Goal: Information Seeking & Learning: Learn about a topic

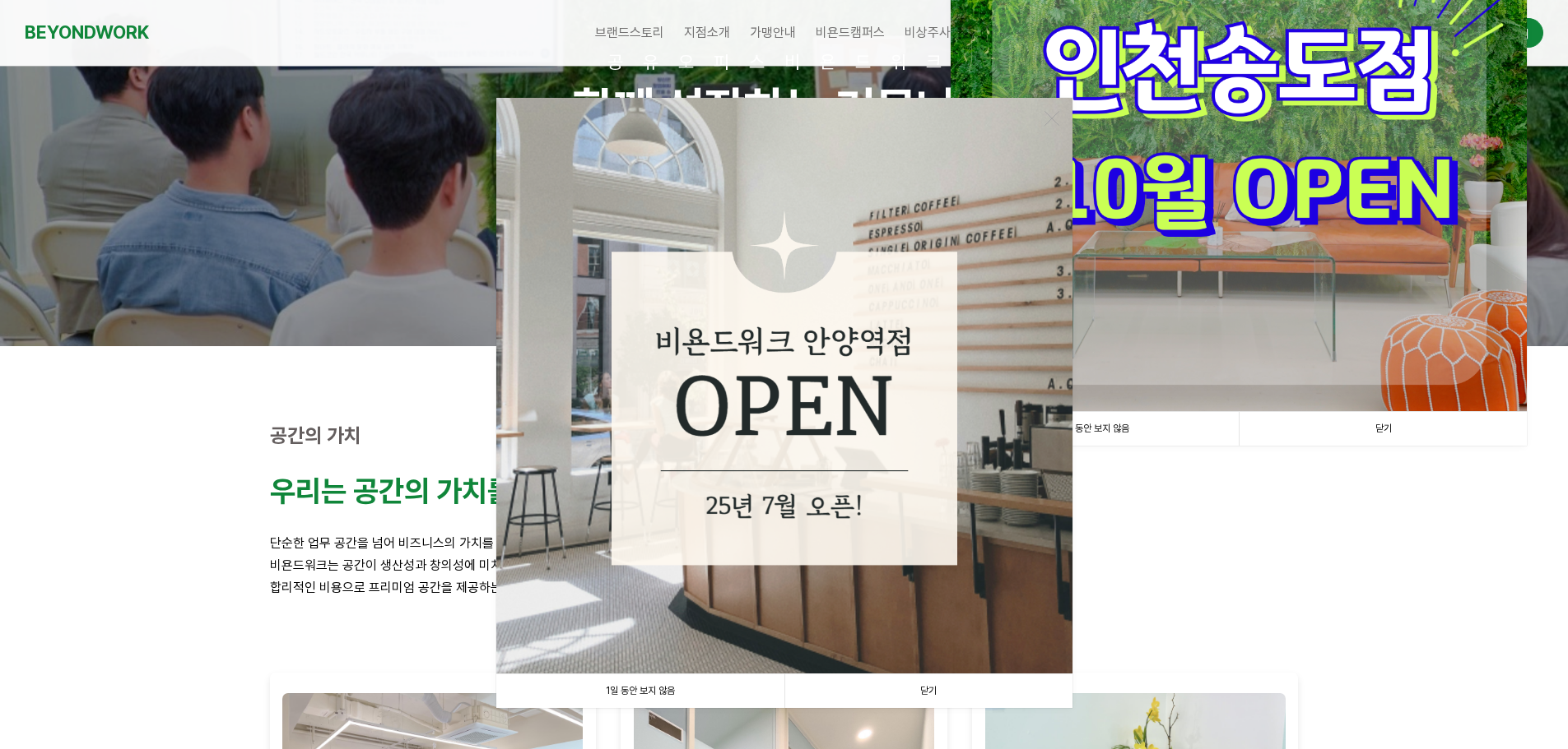
scroll to position [164, 0]
click at [899, 678] on link "닫기" at bounding box center [928, 692] width 288 height 34
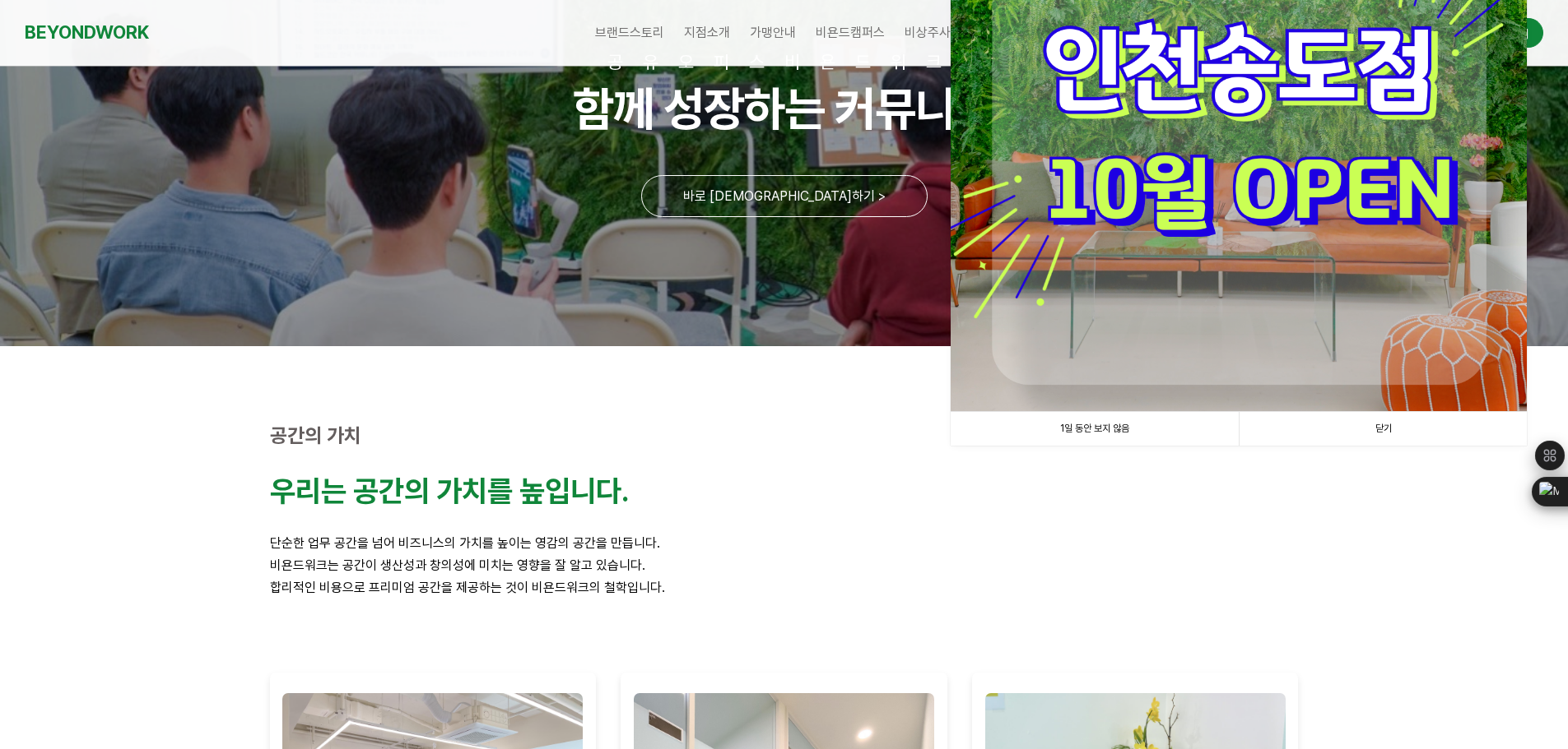
click at [1395, 440] on link "닫기" at bounding box center [1382, 429] width 288 height 34
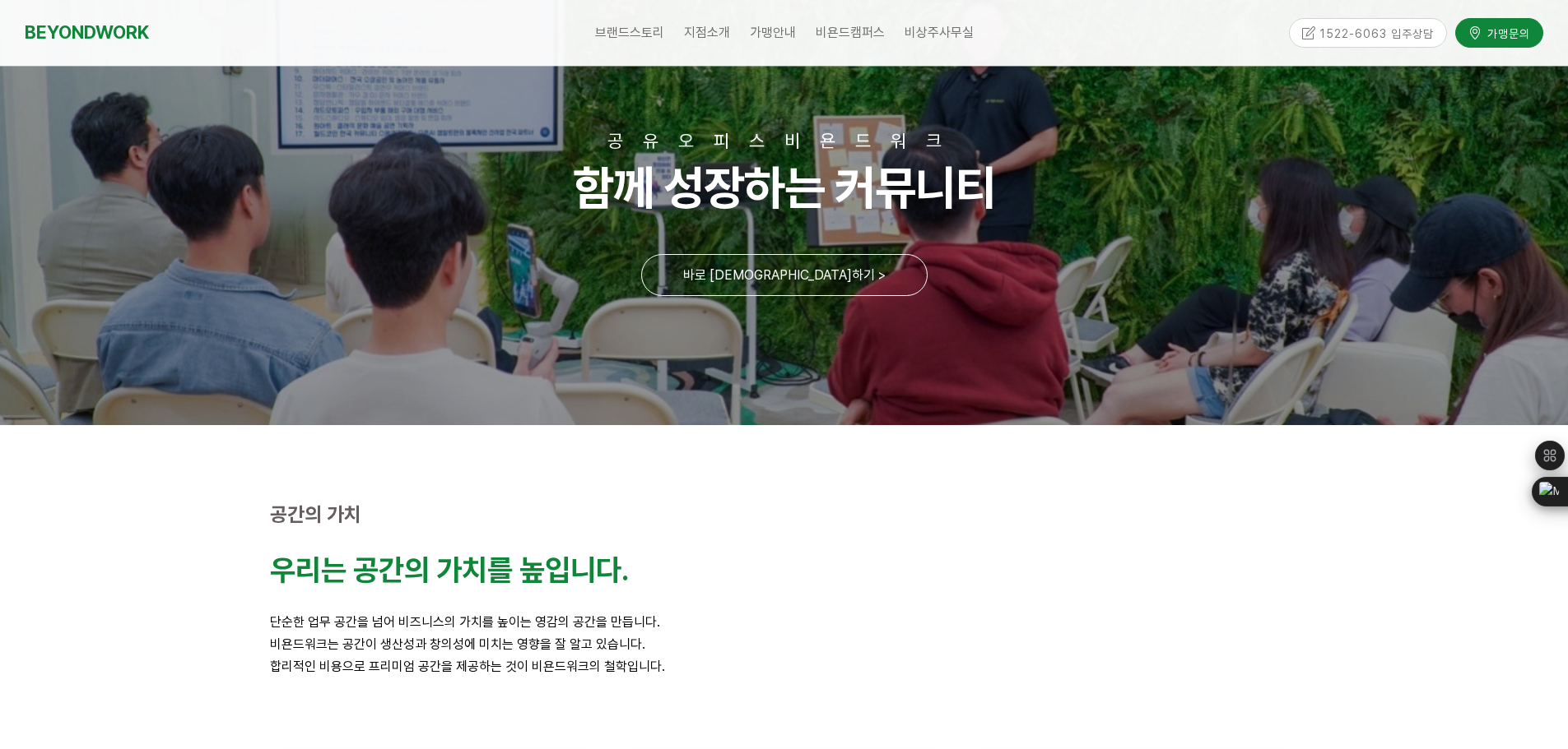
scroll to position [0, 0]
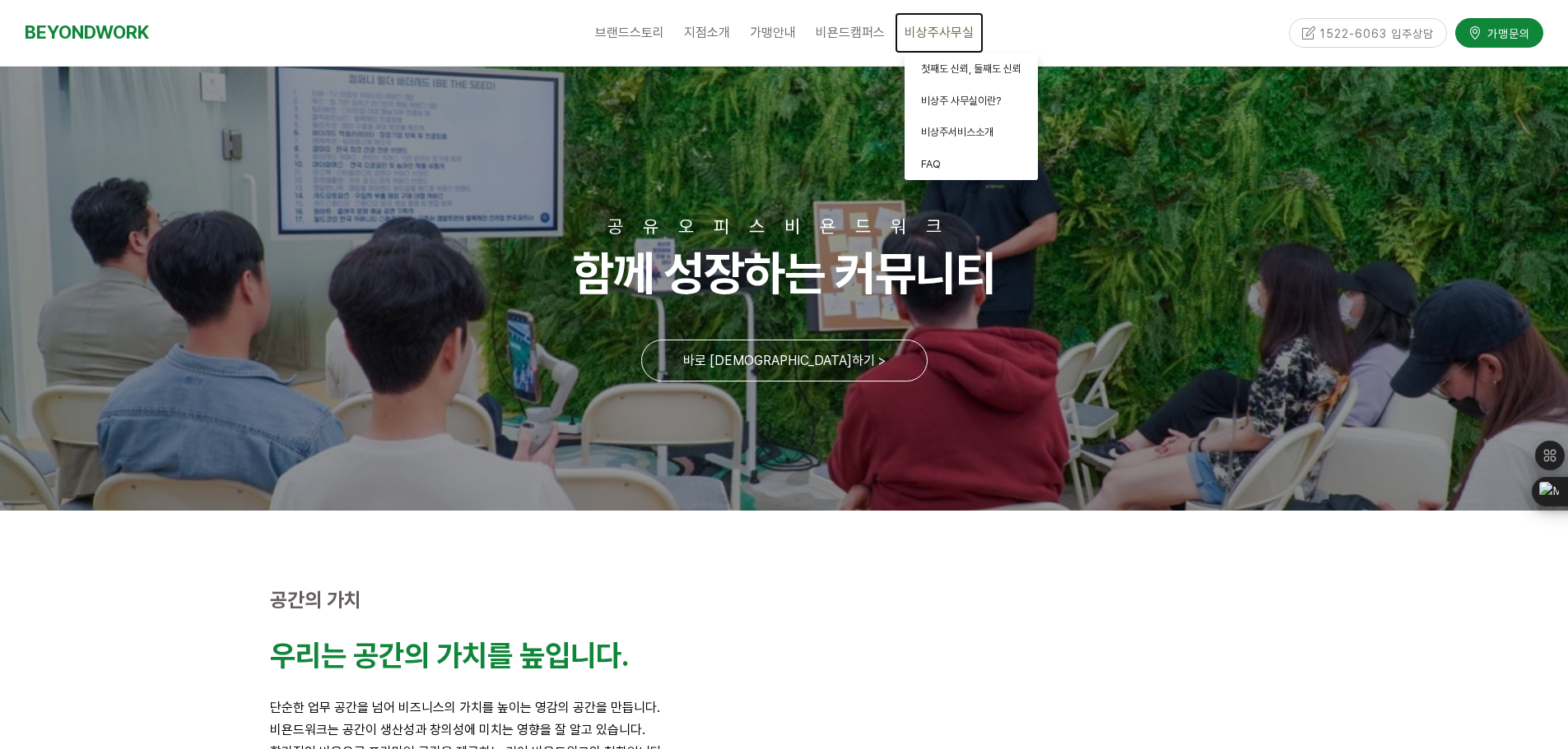
click at [930, 19] on link "비상주사무실" at bounding box center [939, 33] width 89 height 41
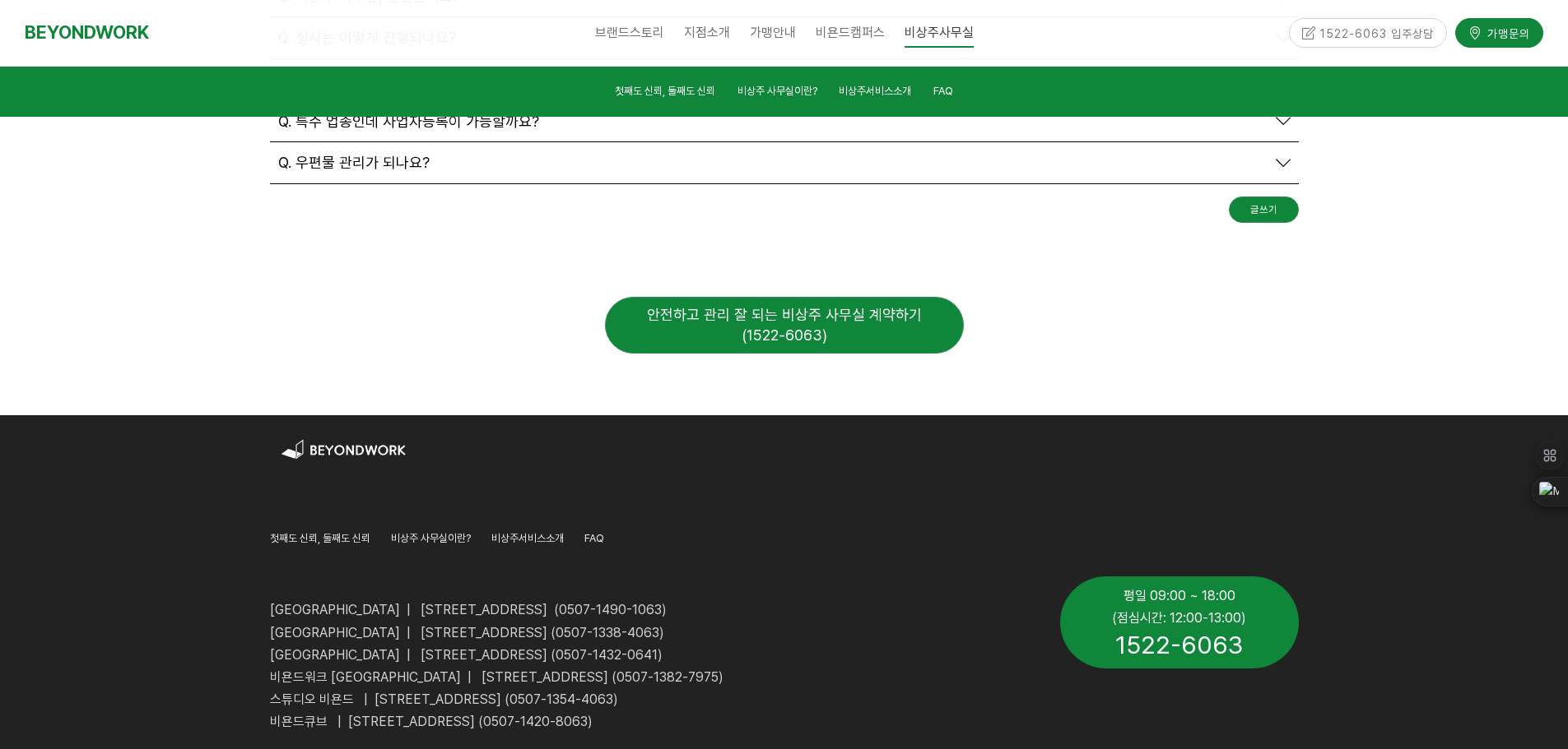
scroll to position [6102, 0]
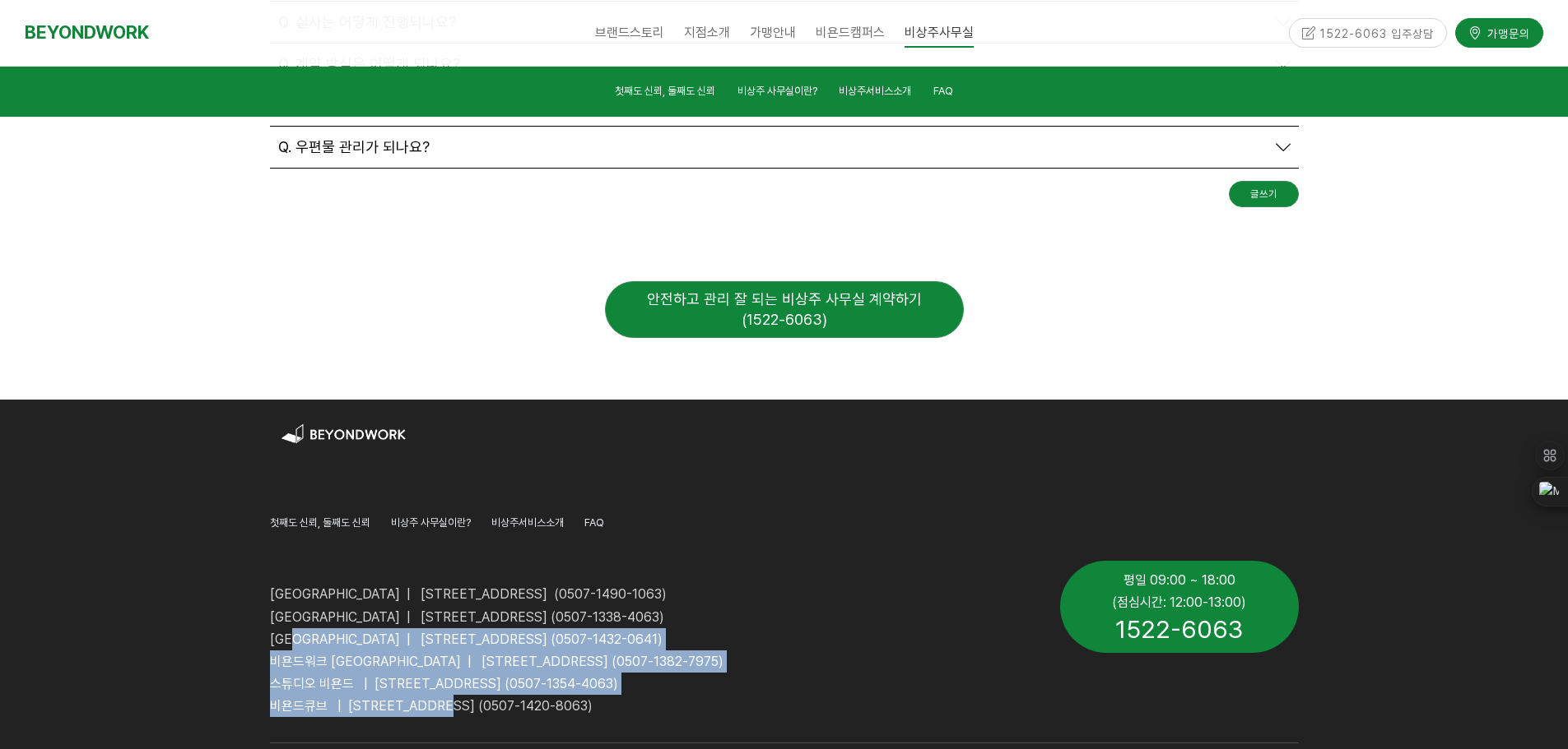
drag, startPoint x: 303, startPoint y: 455, endPoint x: 477, endPoint y: 529, distance: 189.1
click at [477, 561] on div "비욘드워크 안양역점 | 경기도 안양시 만안구 324번길 14, 2층, 3층, 4층 (0507-1490-1063) 비욘드워크 안양평촌점 | 경기…" at bounding box center [653, 639] width 766 height 156
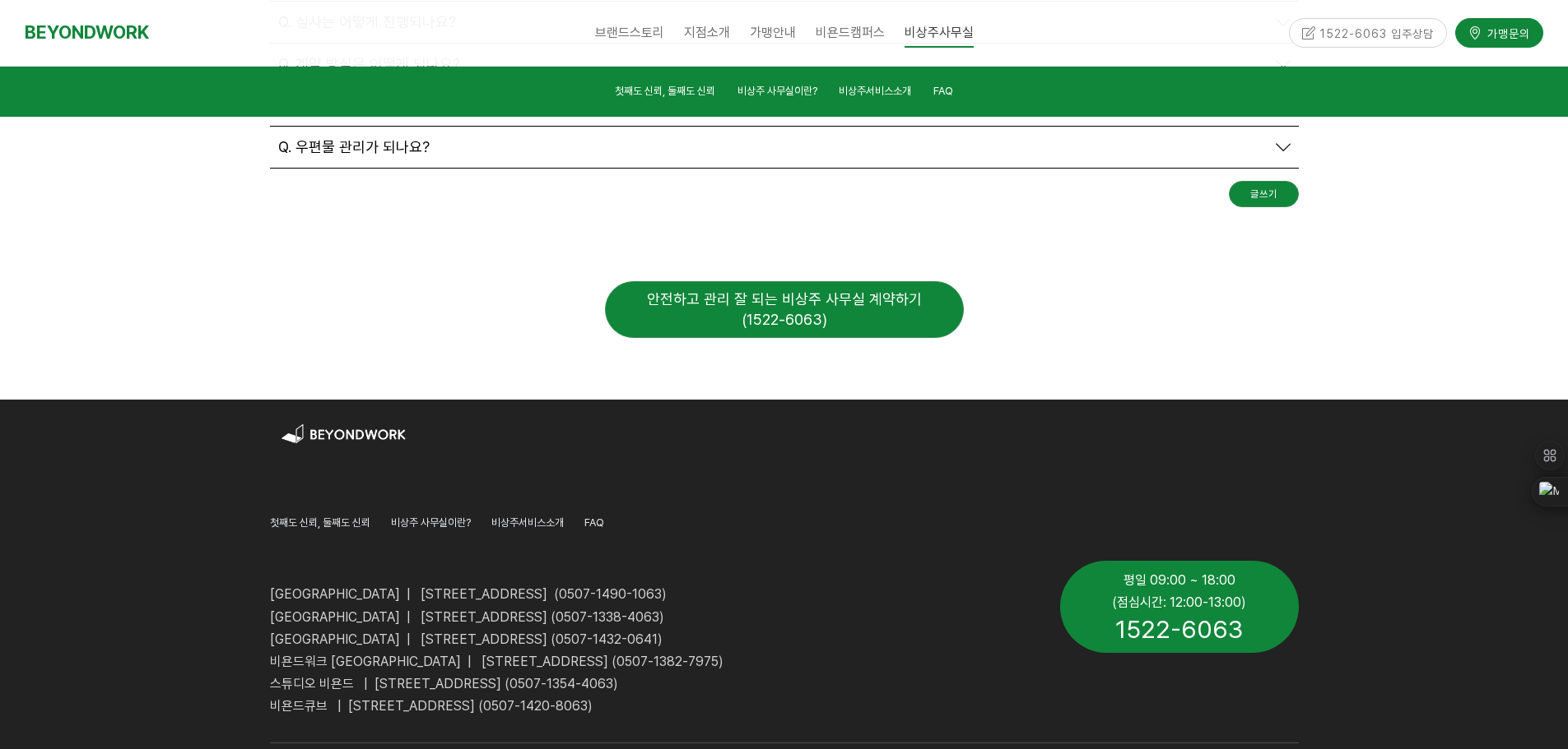
click at [504, 698] on span "비욘드큐브 | [STREET_ADDRESS] (0507-1420-8063)" at bounding box center [431, 705] width 322 height 15
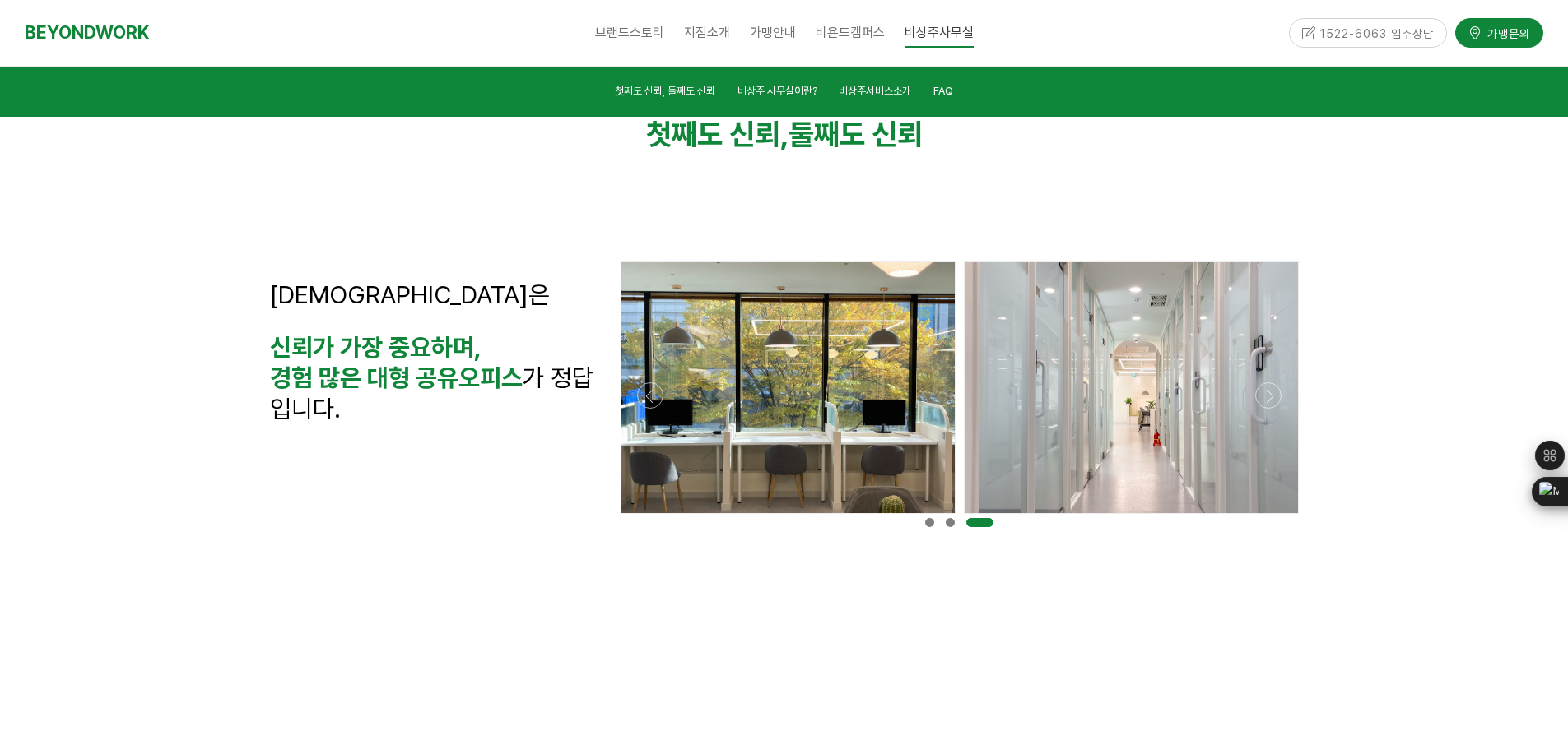
scroll to position [411, 0]
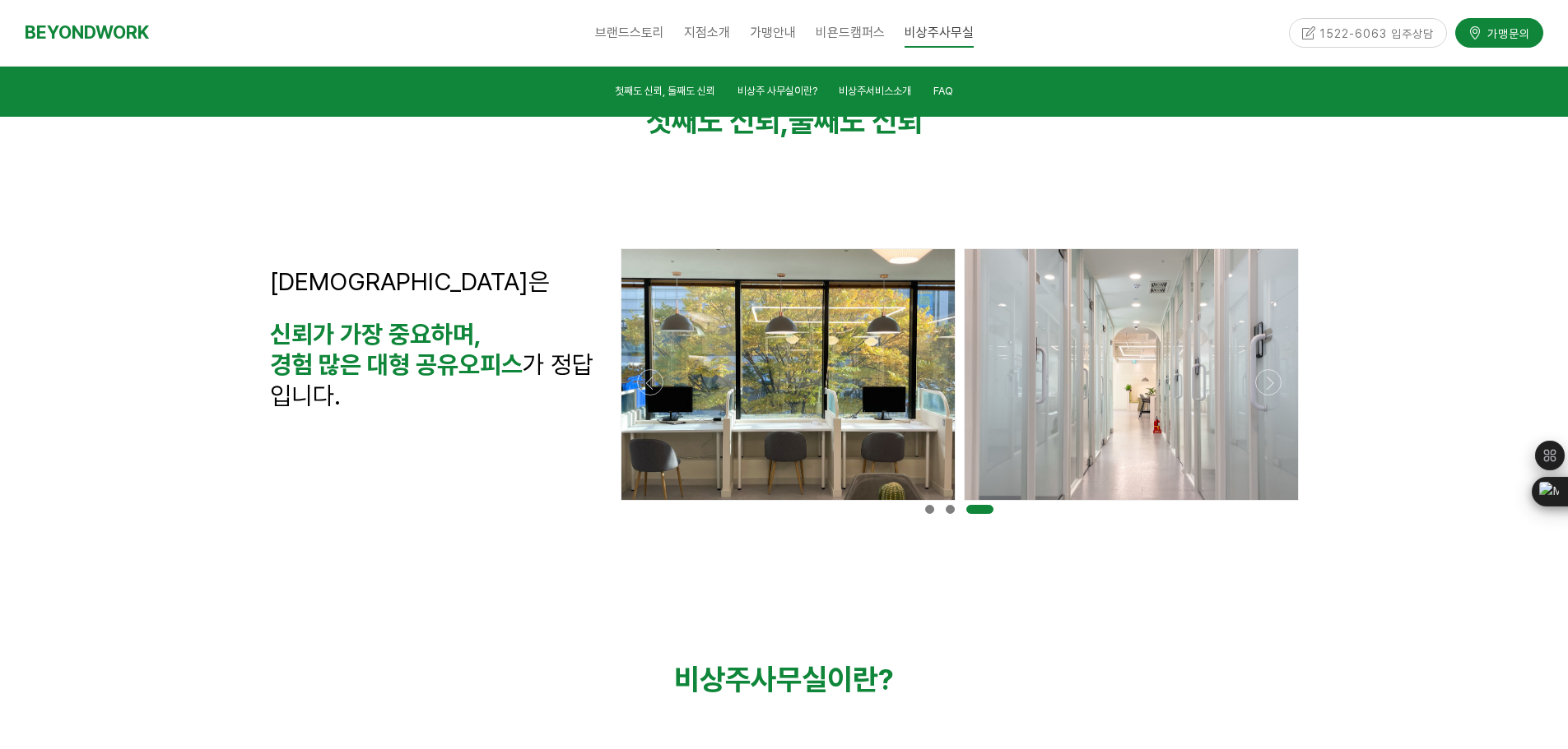
click at [1261, 505] on div at bounding box center [959, 505] width 686 height 0
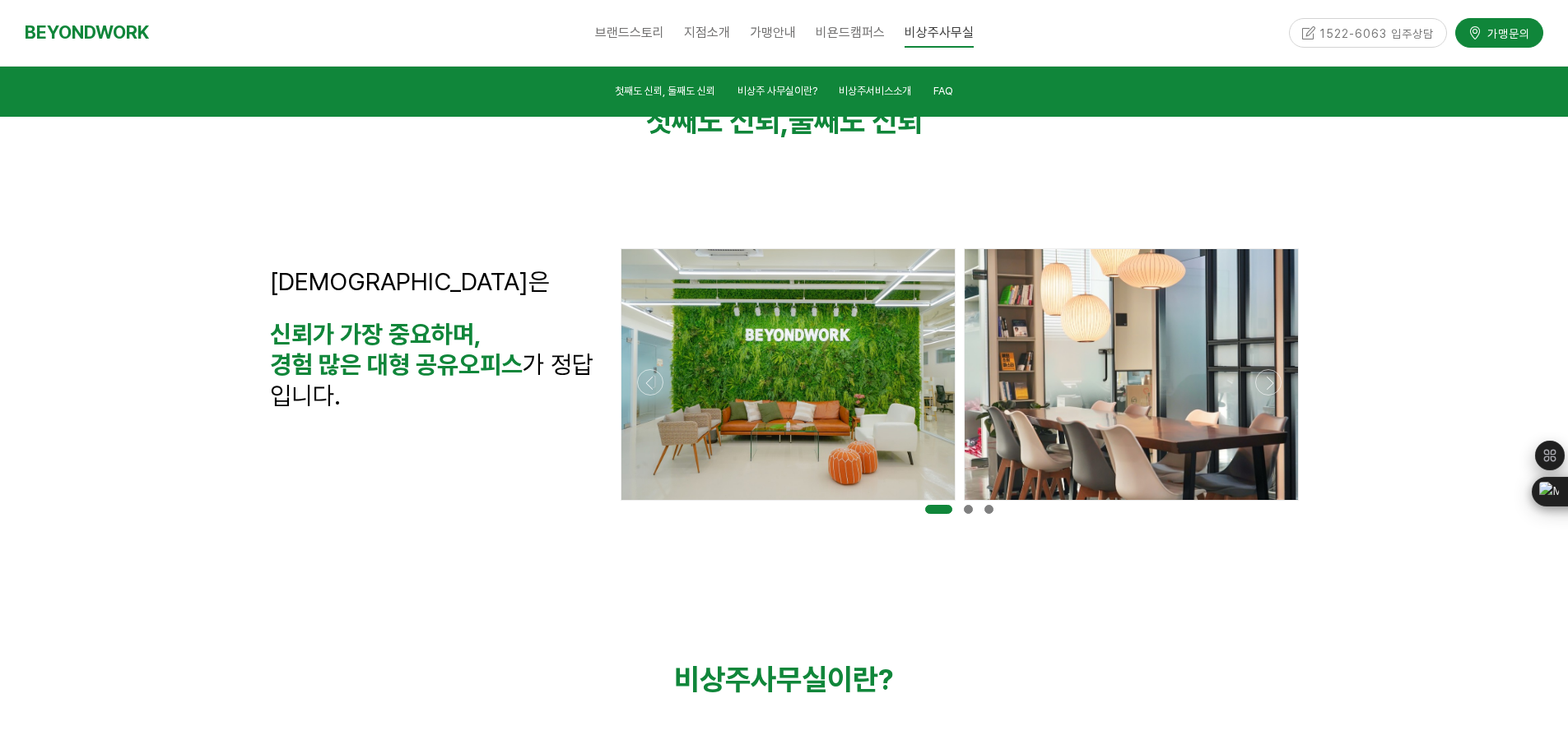
drag, startPoint x: 1261, startPoint y: 386, endPoint x: 1256, endPoint y: 413, distance: 27.5
click at [1256, 412] on div at bounding box center [959, 382] width 686 height 277
click at [1262, 505] on div at bounding box center [959, 505] width 686 height 0
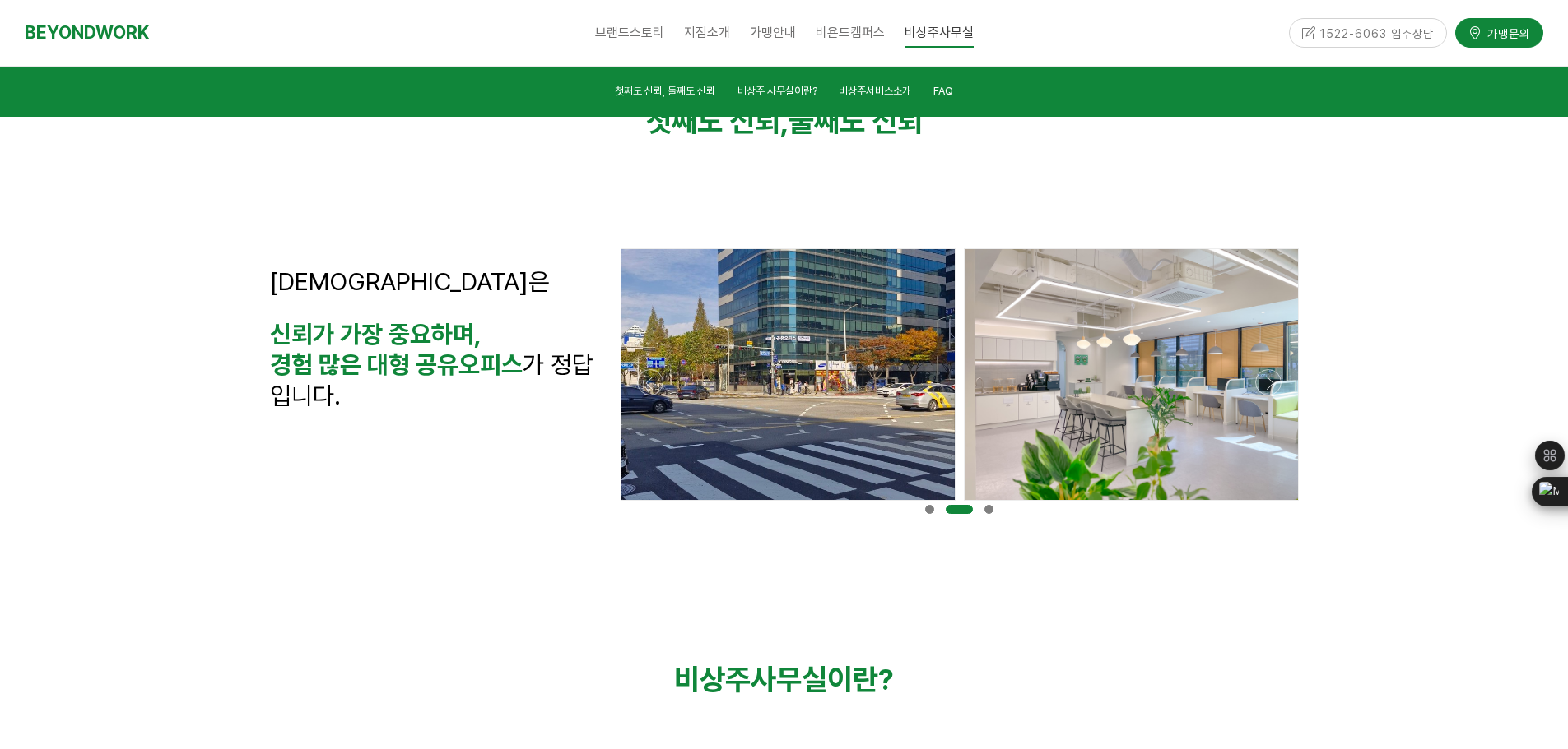
click at [1256, 375] on div at bounding box center [1131, 375] width 333 height 251
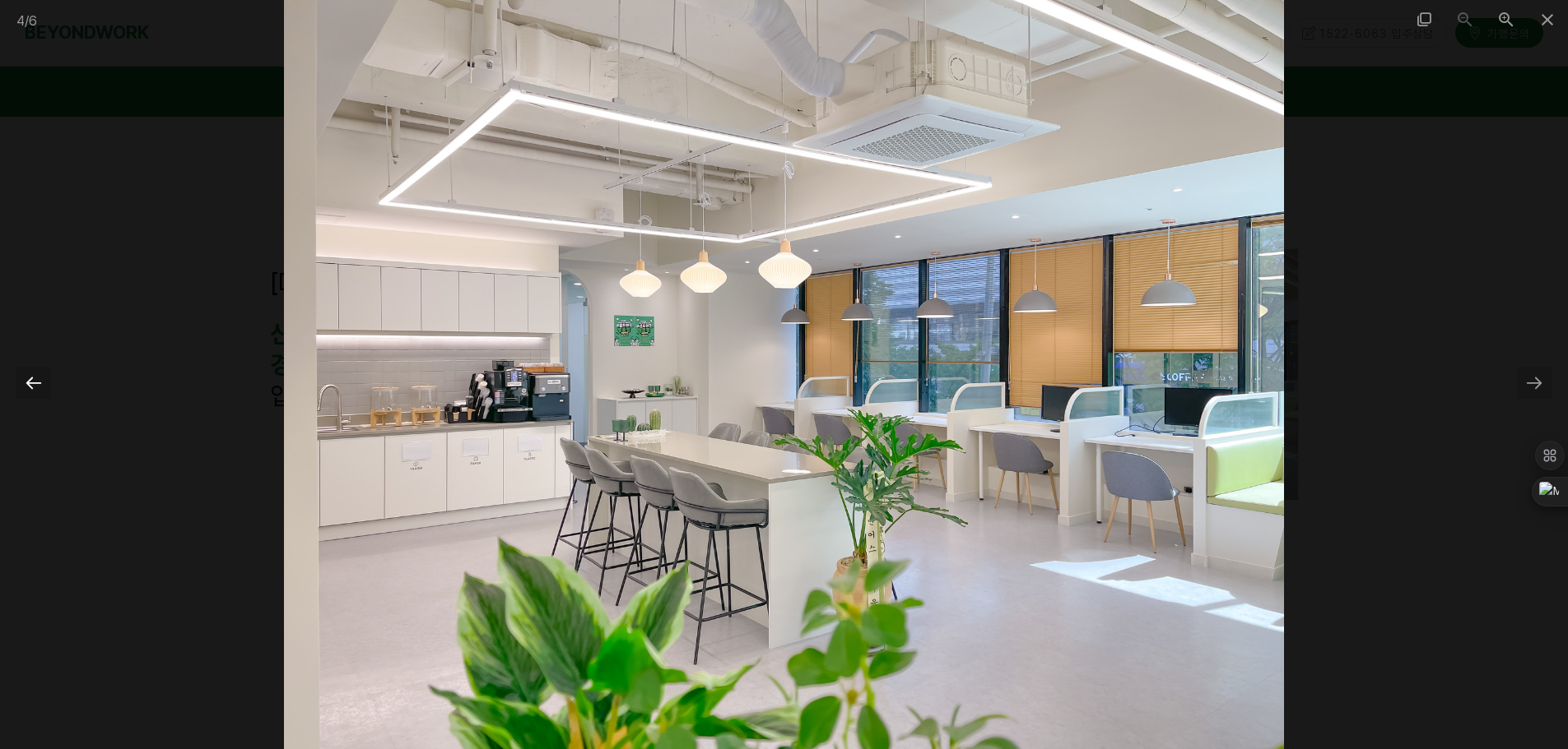
click at [33, 372] on div at bounding box center [33, 383] width 35 height 32
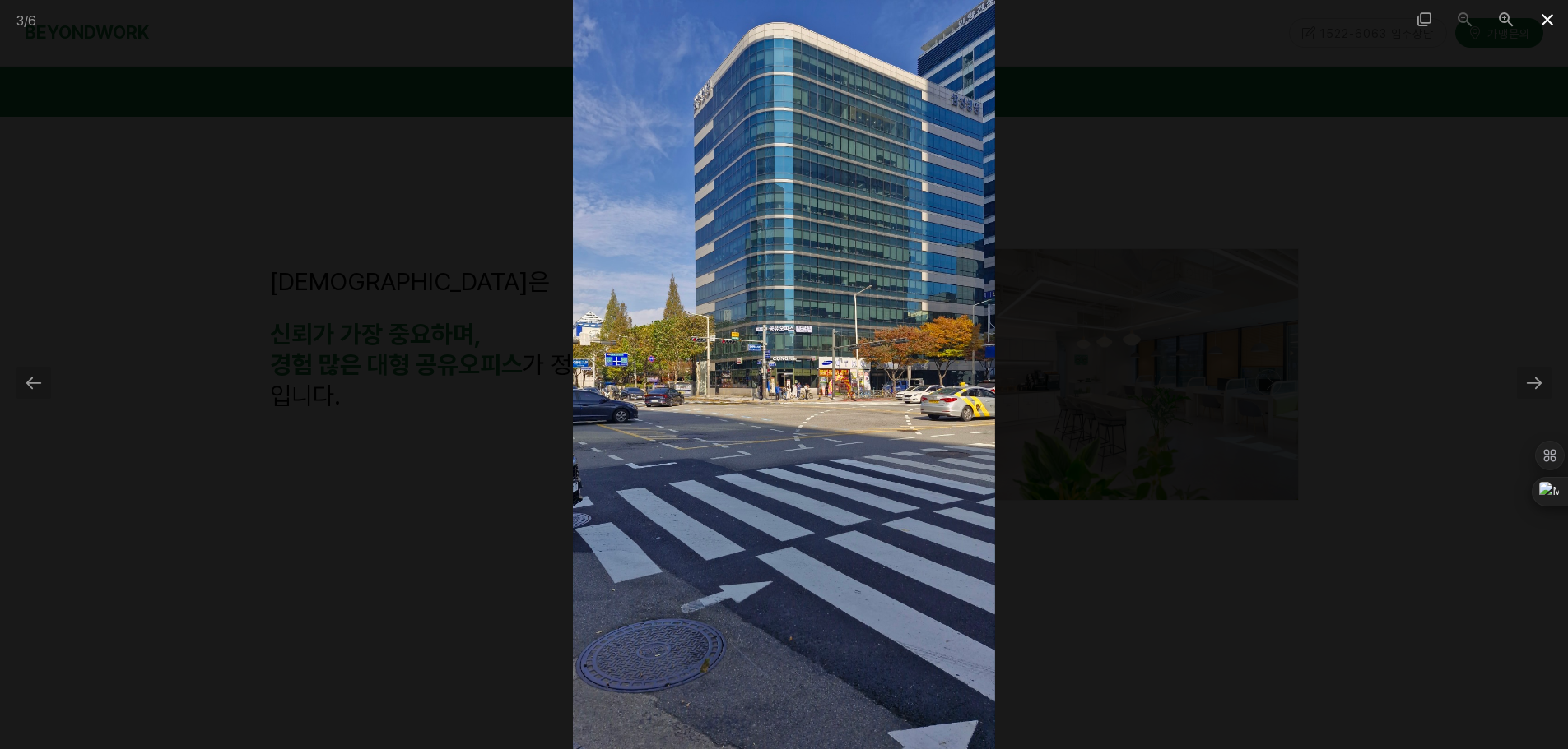
click at [1540, 22] on span at bounding box center [1547, 19] width 41 height 39
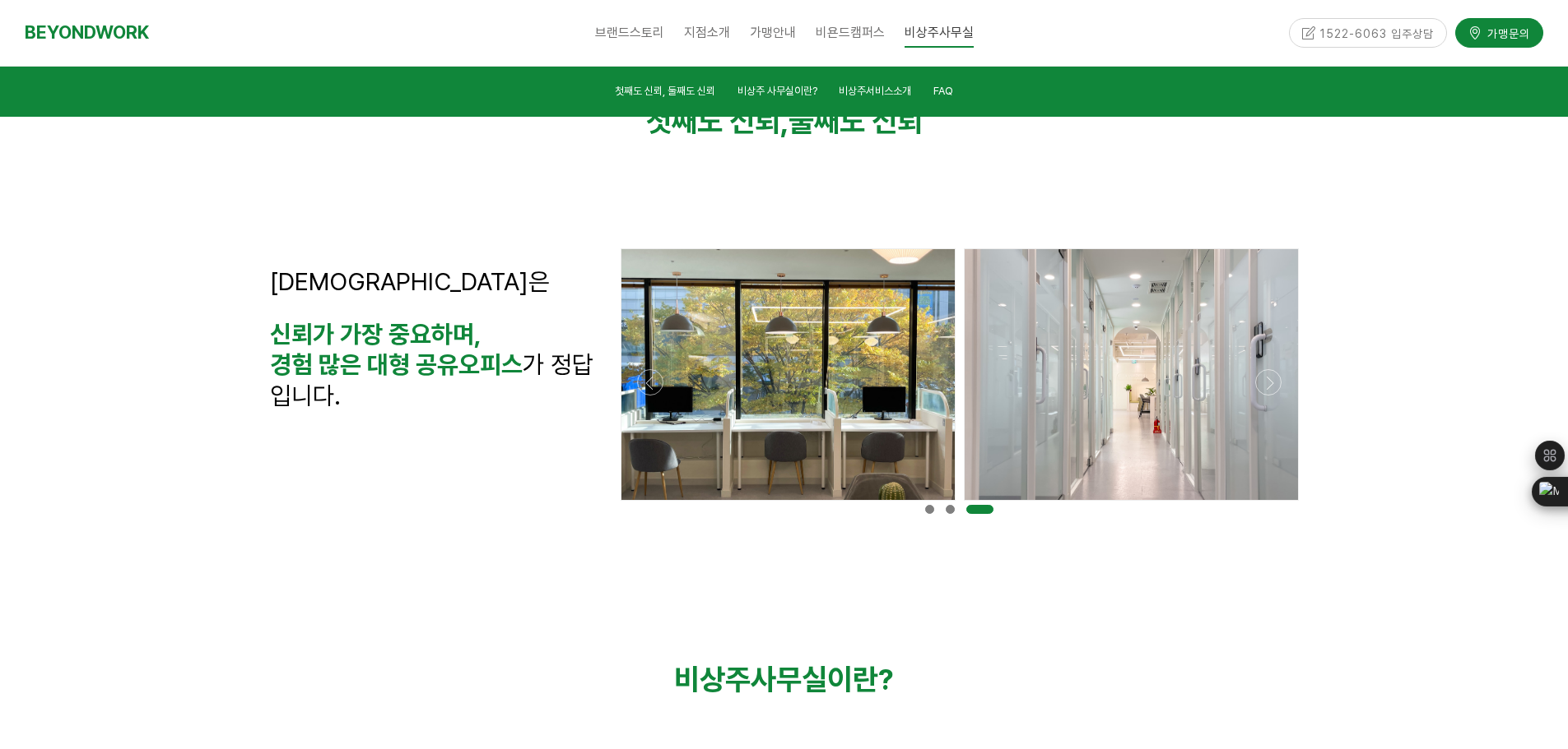
click at [1275, 505] on div at bounding box center [959, 505] width 686 height 0
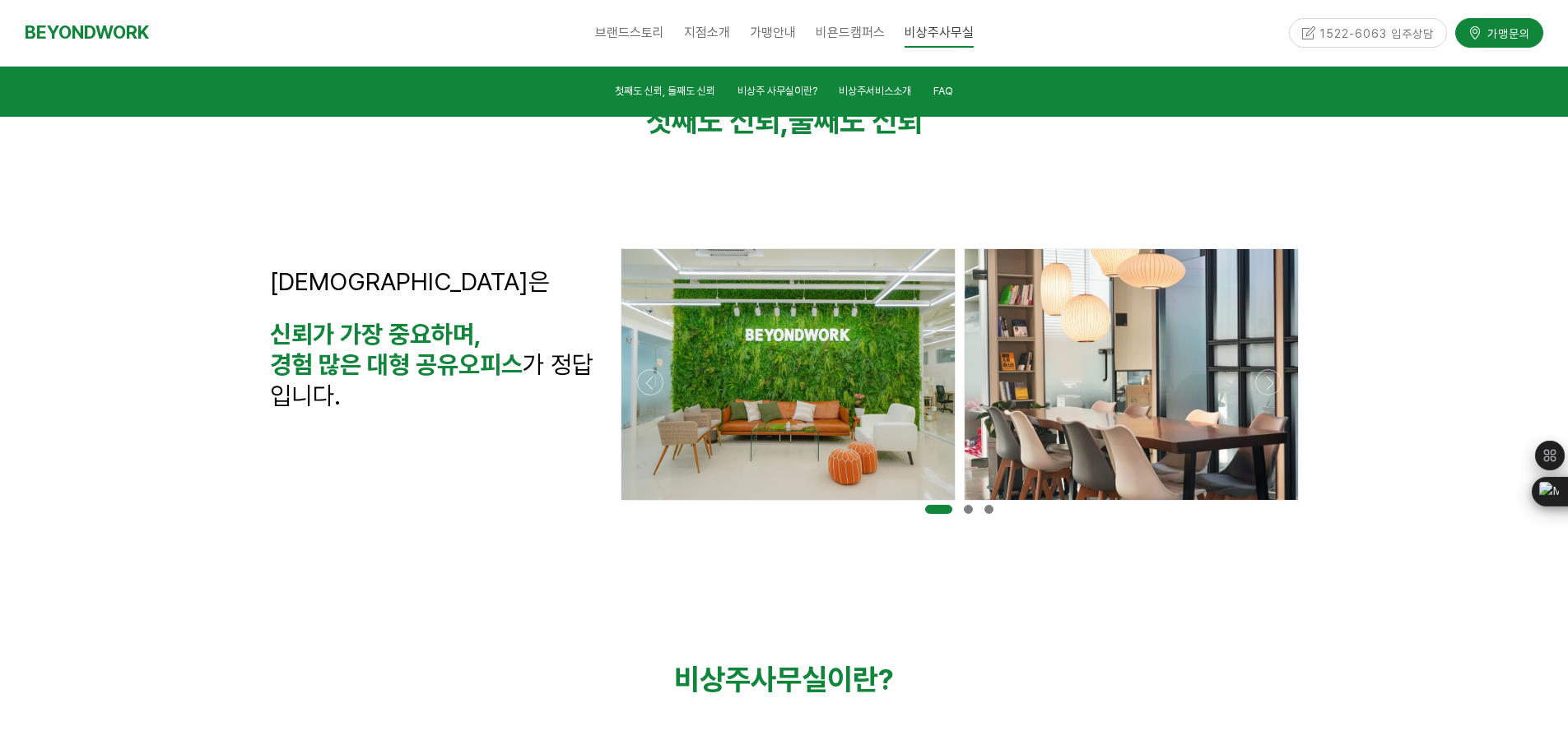
click at [1275, 505] on div at bounding box center [959, 505] width 686 height 0
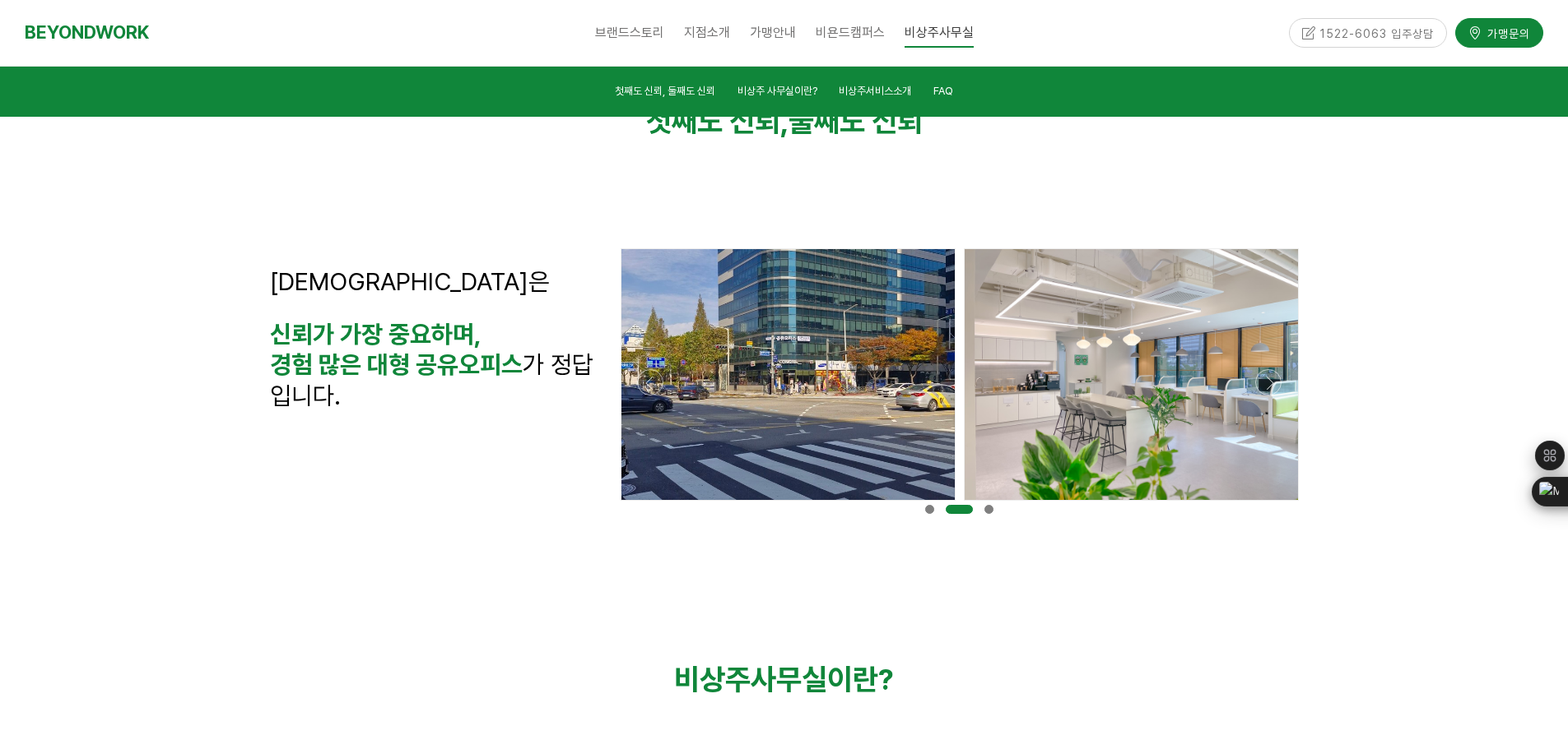
click at [1275, 505] on div at bounding box center [959, 505] width 686 height 0
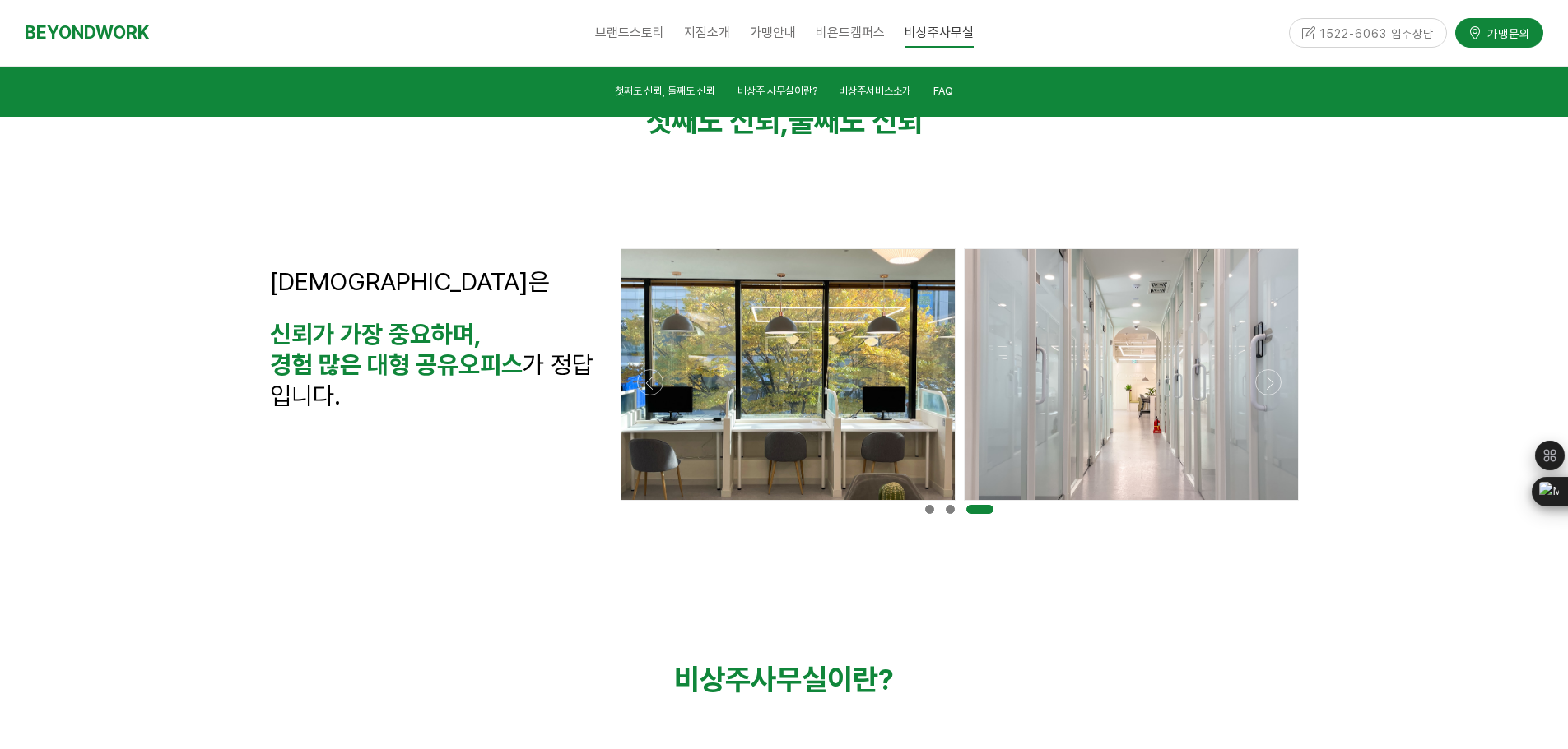
click at [1275, 505] on div at bounding box center [959, 505] width 686 height 0
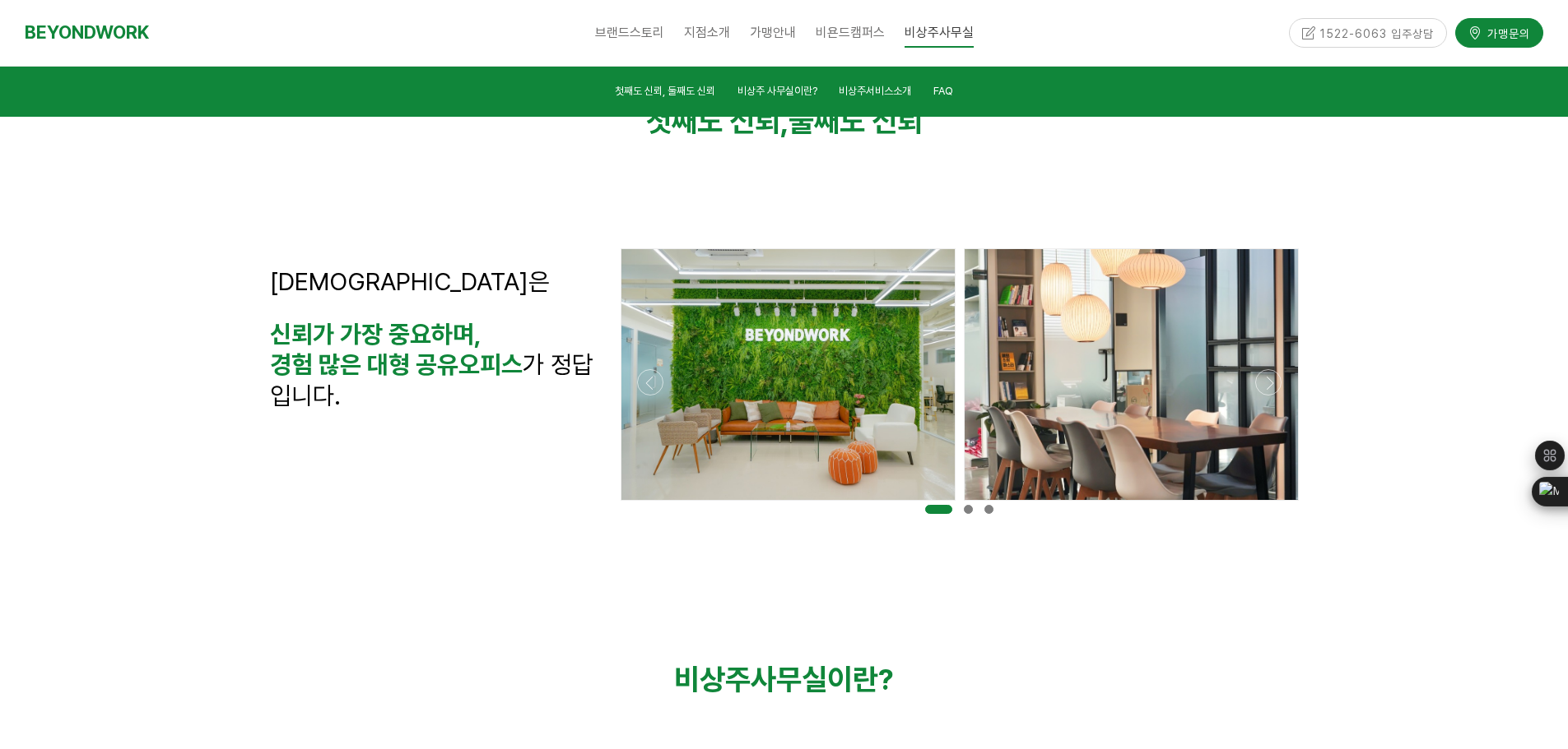
click at [1275, 505] on div at bounding box center [959, 505] width 686 height 0
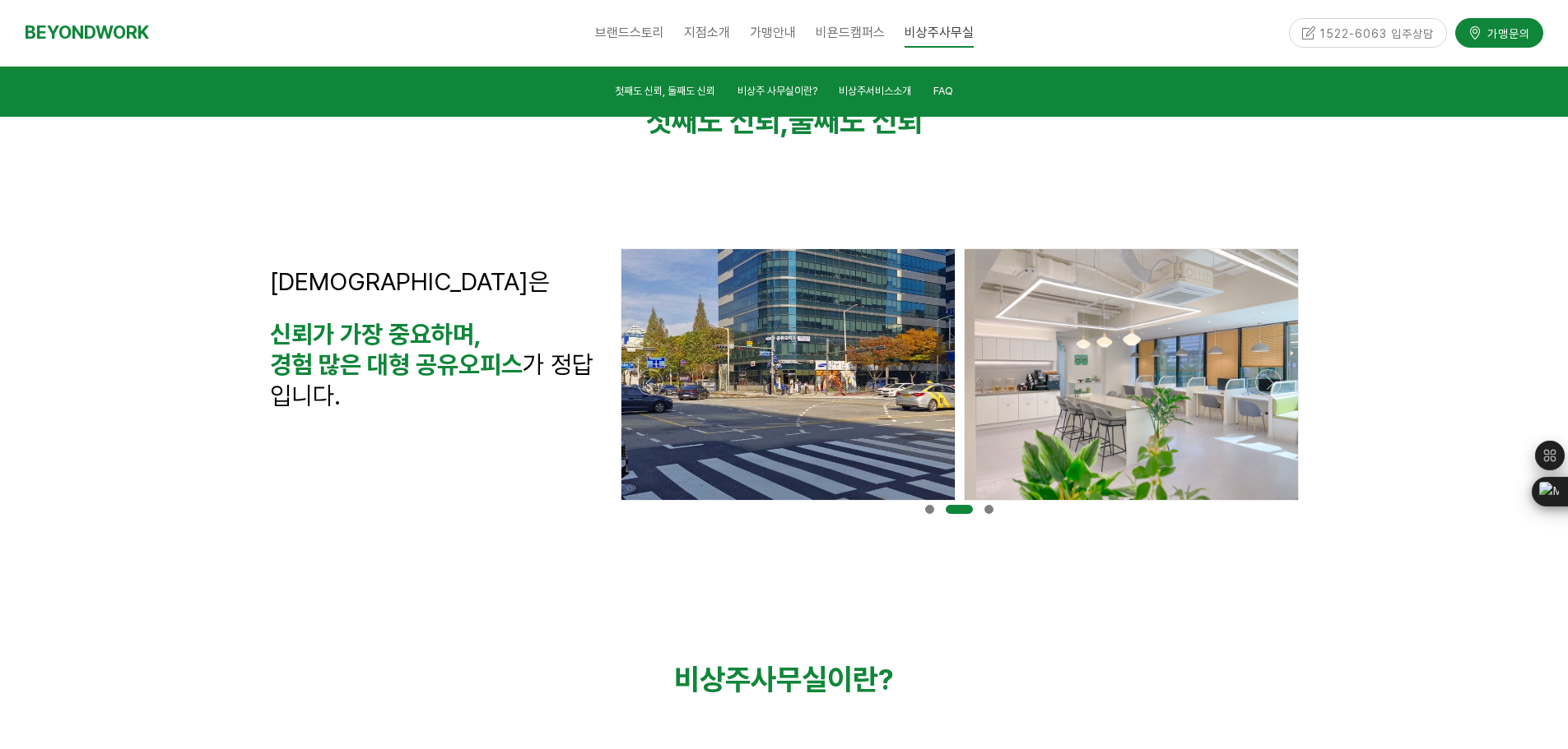
click at [1275, 505] on div at bounding box center [959, 505] width 686 height 0
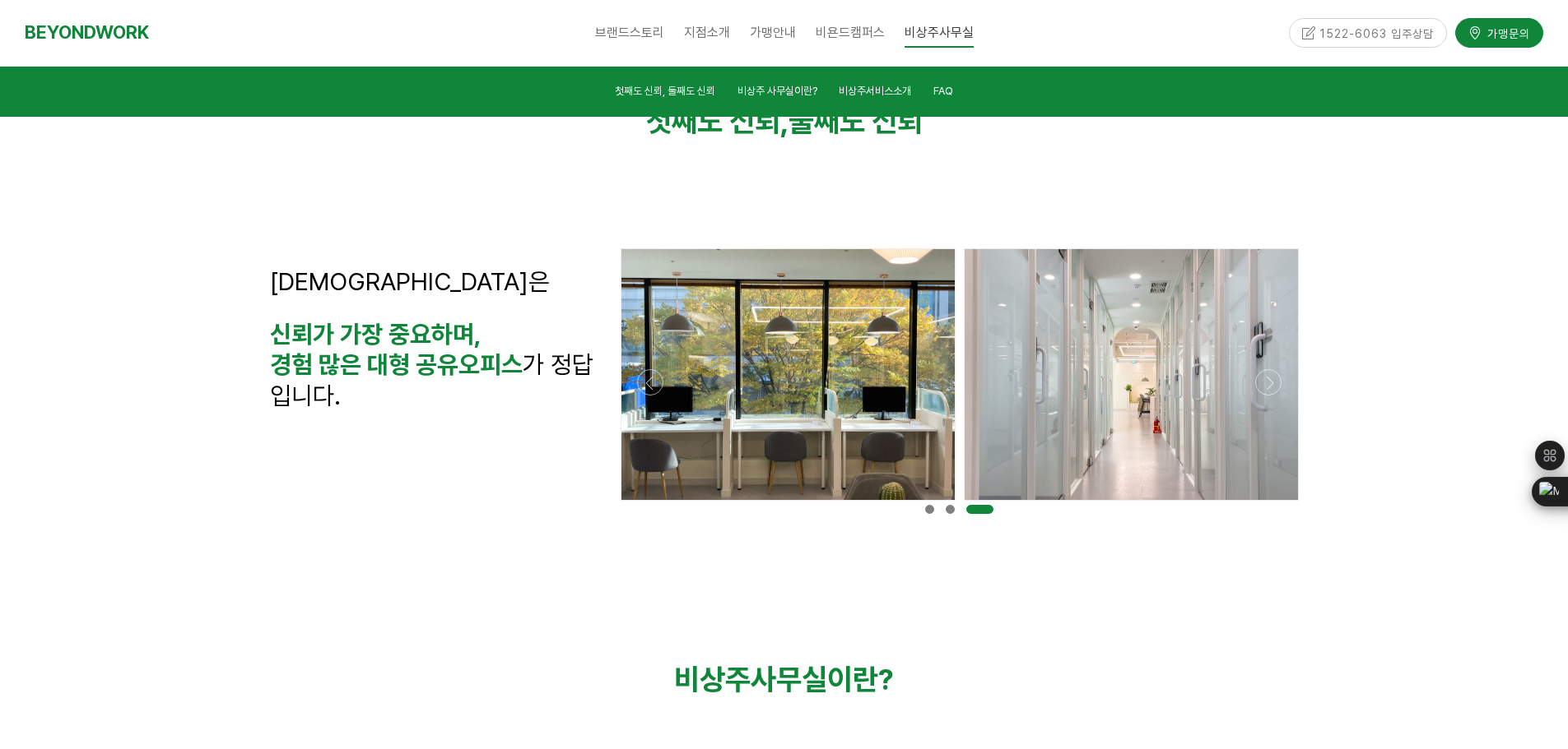
click at [1275, 505] on div at bounding box center [959, 505] width 686 height 0
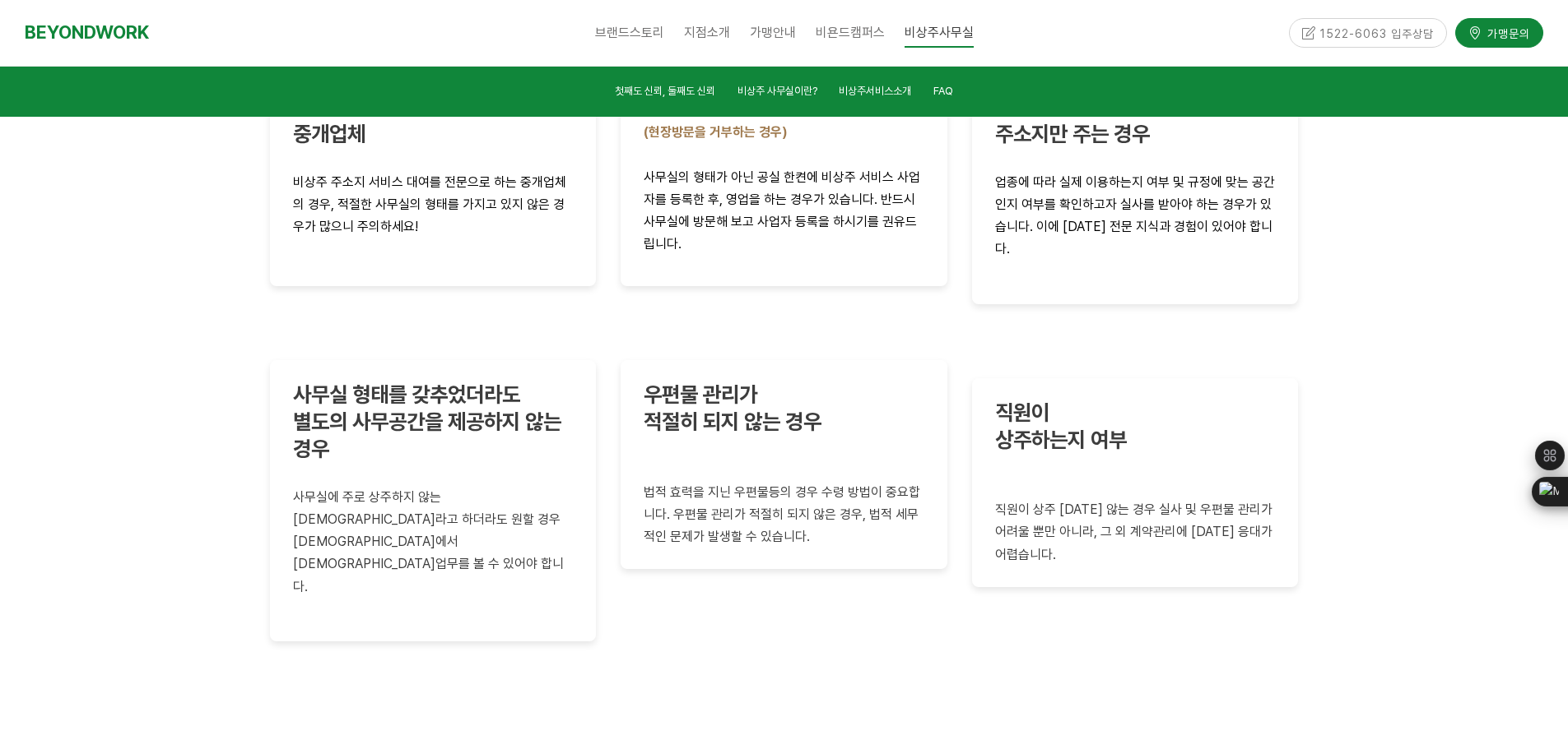
scroll to position [4030, 0]
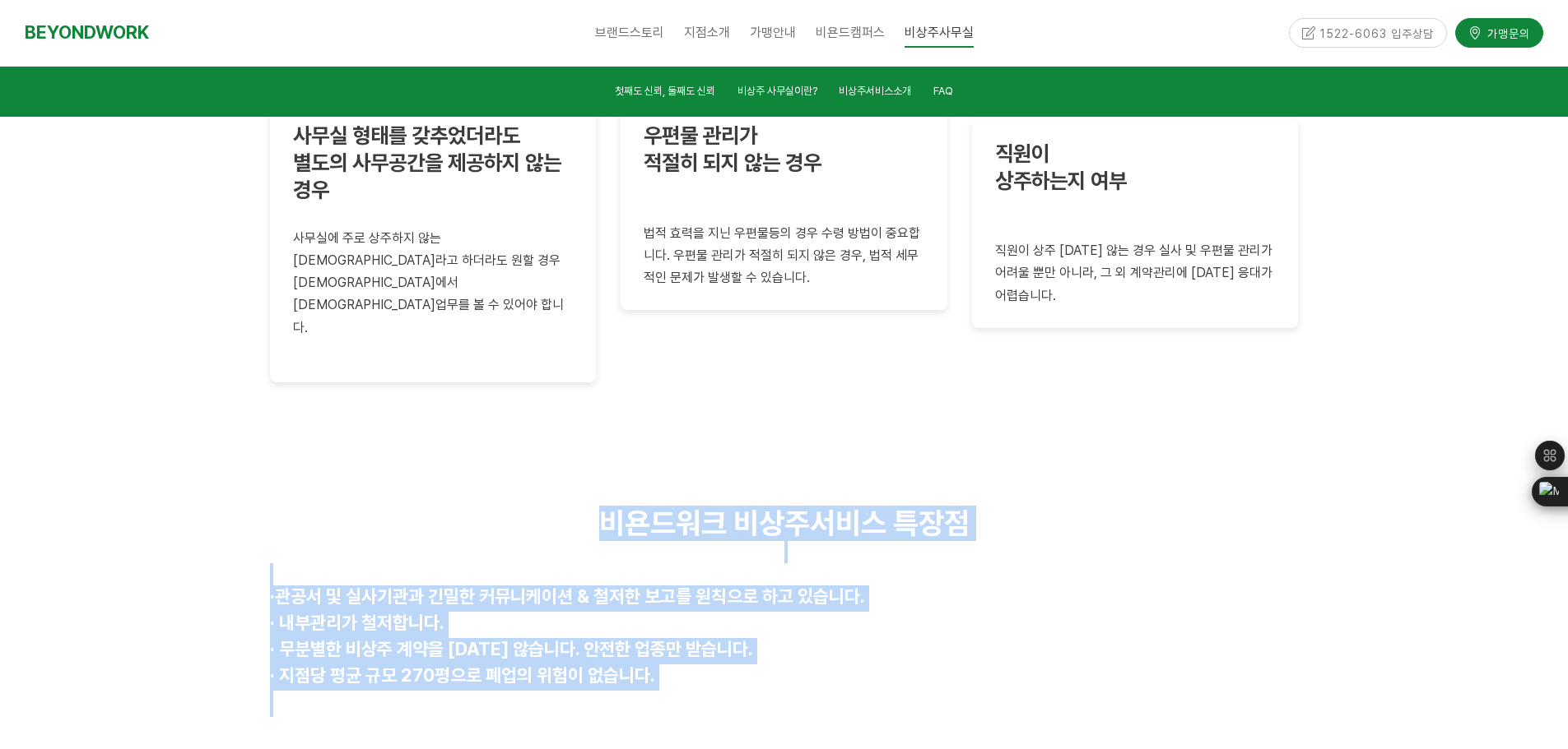
drag, startPoint x: 586, startPoint y: 348, endPoint x: 833, endPoint y: 504, distance: 292.1
click at [862, 518] on div "비욘드워크 비상주서비스 특장점 · 관공서 및 실사기관과 긴밀한 커뮤니케이션 & 철저한 보고를 원칙으로 하고 있습니다. · 내부관리가 철저합니다…" at bounding box center [784, 612] width 1029 height 213
click at [549, 639] on strong "· 무분별한 비상주 계약을 하지 않습니다. 안전한 업종만 받습니다." at bounding box center [512, 649] width 483 height 22
click at [345, 586] on p "· 관공서 및 실사기관과 긴밀한 커뮤니케이션 & 철저한 보고를 원칙으로 하고 있습니다." at bounding box center [784, 598] width 1029 height 26
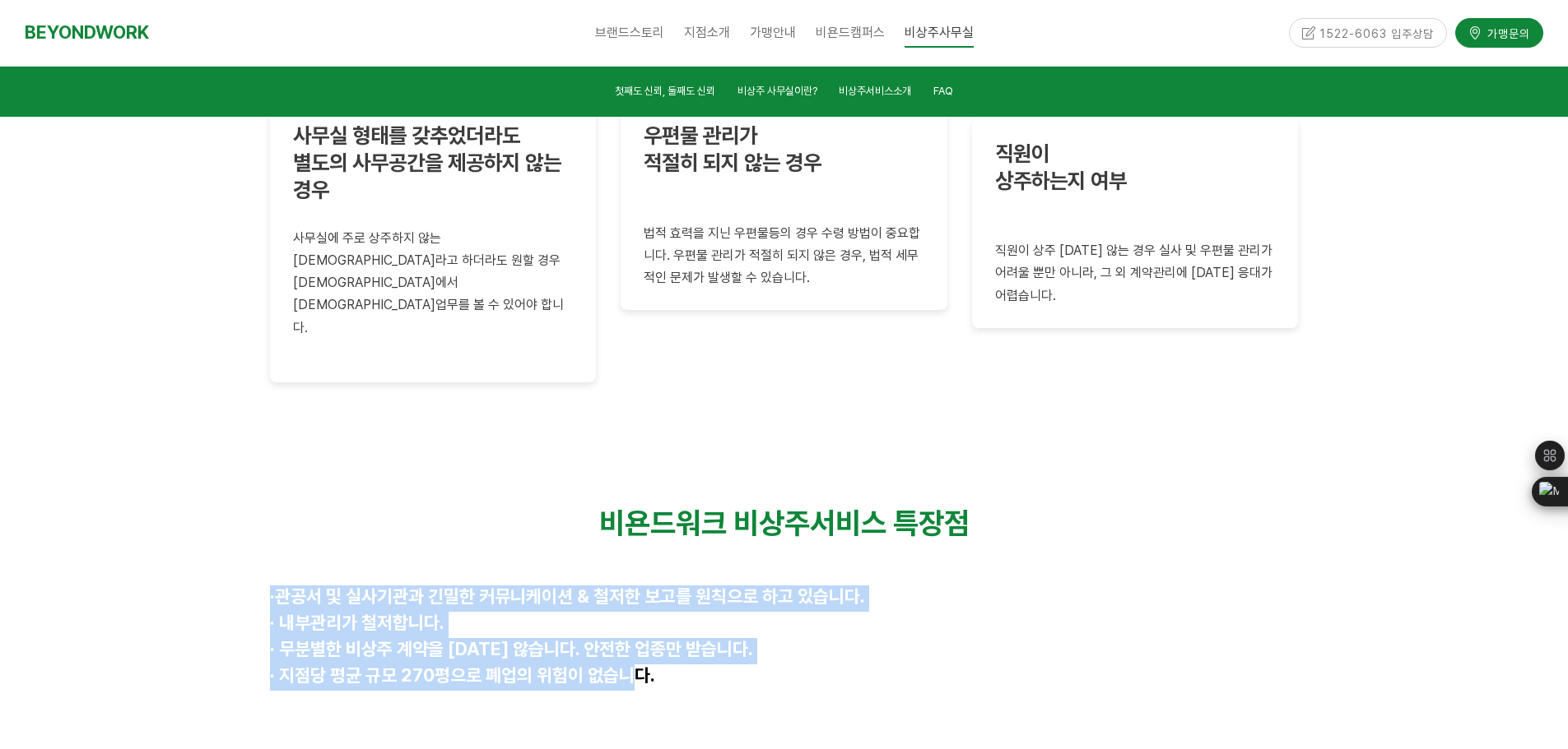
drag, startPoint x: 640, startPoint y: 500, endPoint x: 272, endPoint y: 421, distance: 376.4
click at [272, 506] on div "비욘드워크 비상주서비스 특장점 · 관공서 및 실사기관과 긴밀한 커뮤니케이션 & 철저한 보고를 원칙으로 하고 있습니다. · 내부관리가 철저합니다…" at bounding box center [784, 612] width 1029 height 213
click at [641, 665] on span "· 지점당 평균 규모 270평으로 폐업의 위험이 없습니다." at bounding box center [462, 675] width 385 height 22
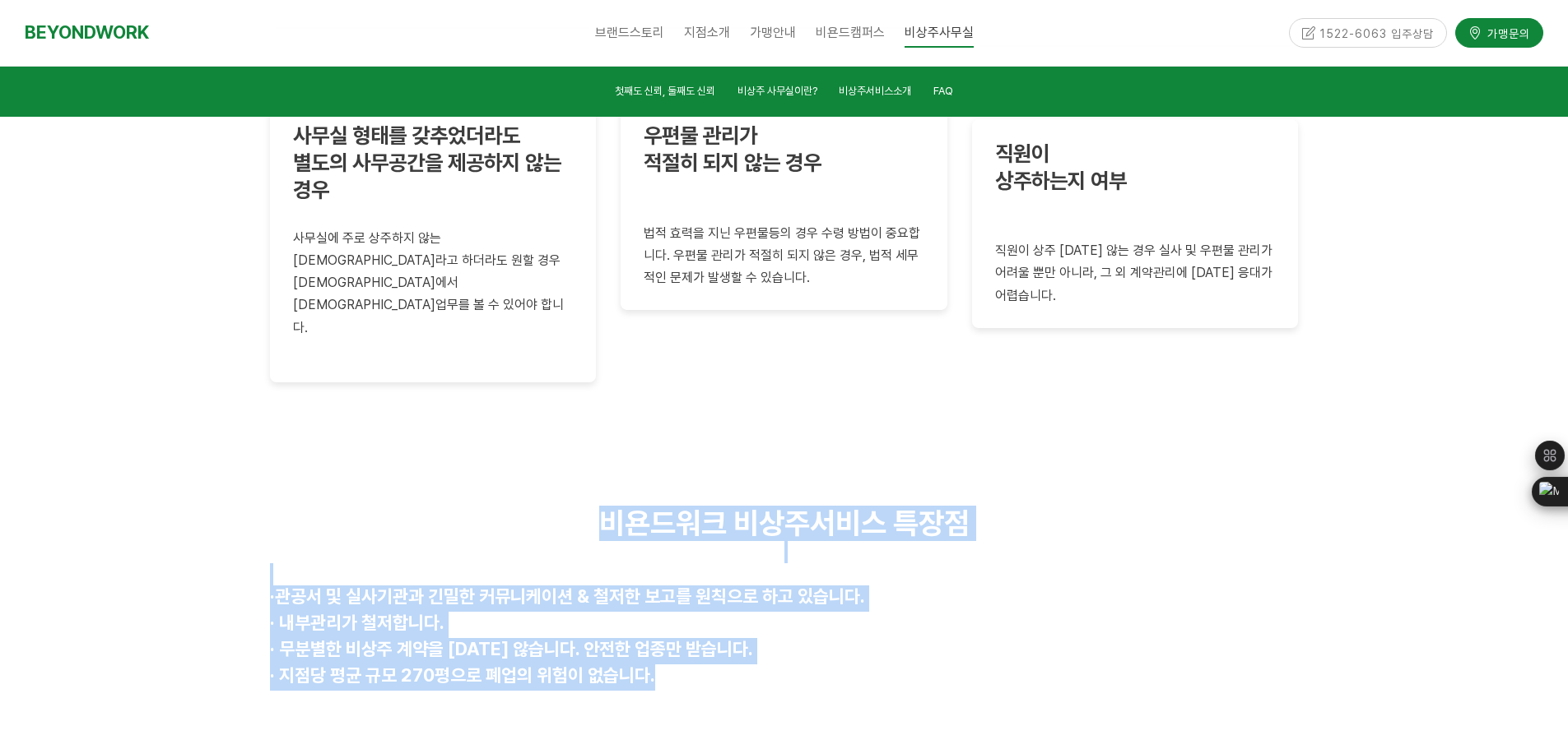
drag, startPoint x: 676, startPoint y: 495, endPoint x: 250, endPoint y: 405, distance: 435.4
click at [250, 444] on div "비욘드워크 비상주서비스 특장점 · 관공서 및 실사기관과 긴밀한 커뮤니케이션 & 철저한 보고를 원칙으로 하고 있습니다. · 내부관리가 철저합니다…" at bounding box center [784, 612] width 1568 height 335
click at [711, 506] on div "비욘드워크 비상주서비스 특장점 · 관공서 및 실사기관과 긴밀한 커뮤니케이션 & 철저한 보고를 원칙으로 하고 있습니다. · 내부관리가 철저합니다…" at bounding box center [784, 612] width 1029 height 213
click at [728, 563] on p at bounding box center [784, 574] width 1029 height 22
click at [768, 541] on p at bounding box center [784, 552] width 1029 height 22
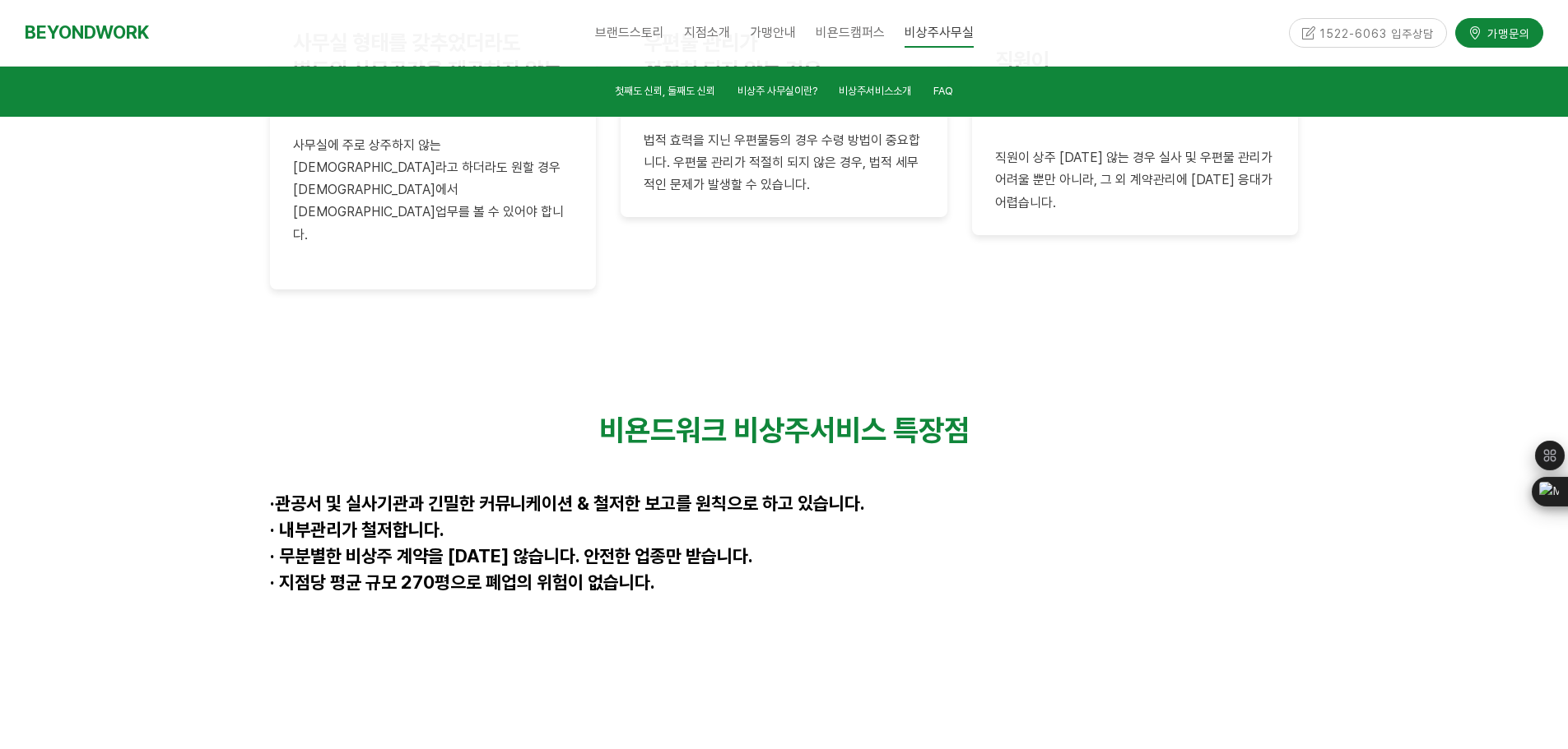
scroll to position [4113, 0]
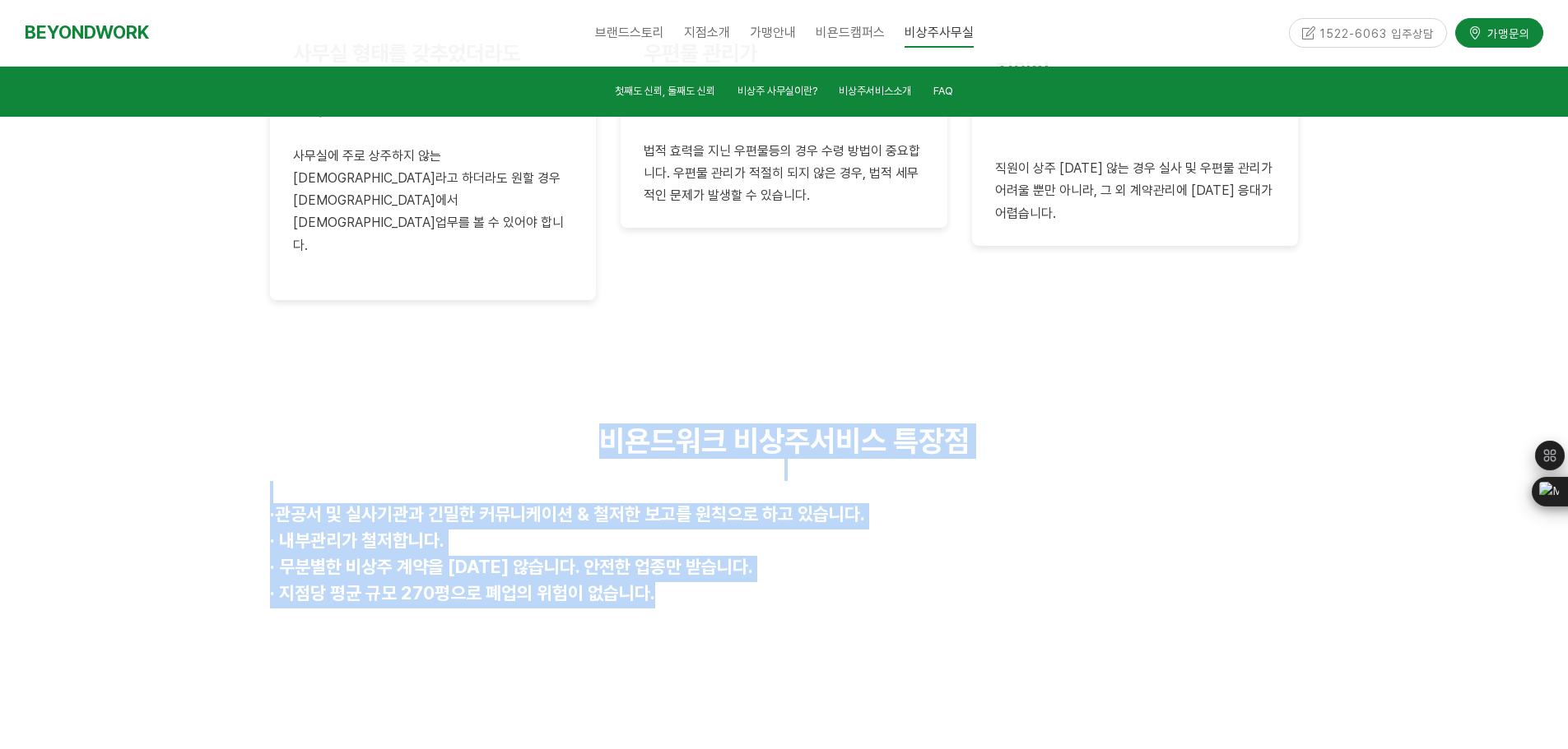
drag, startPoint x: 596, startPoint y: 250, endPoint x: 719, endPoint y: 422, distance: 211.5
click at [719, 423] on div "비욘드워크 비상주서비스 특장점 · 관공서 및 실사기관과 긴밀한 커뮤니케이션 & 철저한 보고를 원칙으로 하고 있습니다. · 내부관리가 철저합니다…" at bounding box center [784, 529] width 1029 height 213
click at [719, 582] on p "· 지점당 평균 규모 270평으로 폐업의 위험이 없습니다." at bounding box center [784, 595] width 1029 height 26
drag, startPoint x: 654, startPoint y: 407, endPoint x: 550, endPoint y: 257, distance: 182.5
click at [543, 423] on div "비욘드워크 비상주서비스 특장점 · 관공서 및 실사기관과 긴밀한 커뮤니케이션 & 철저한 보고를 원칙으로 하고 있습니다. · 내부관리가 철저합니다…" at bounding box center [784, 529] width 1029 height 213
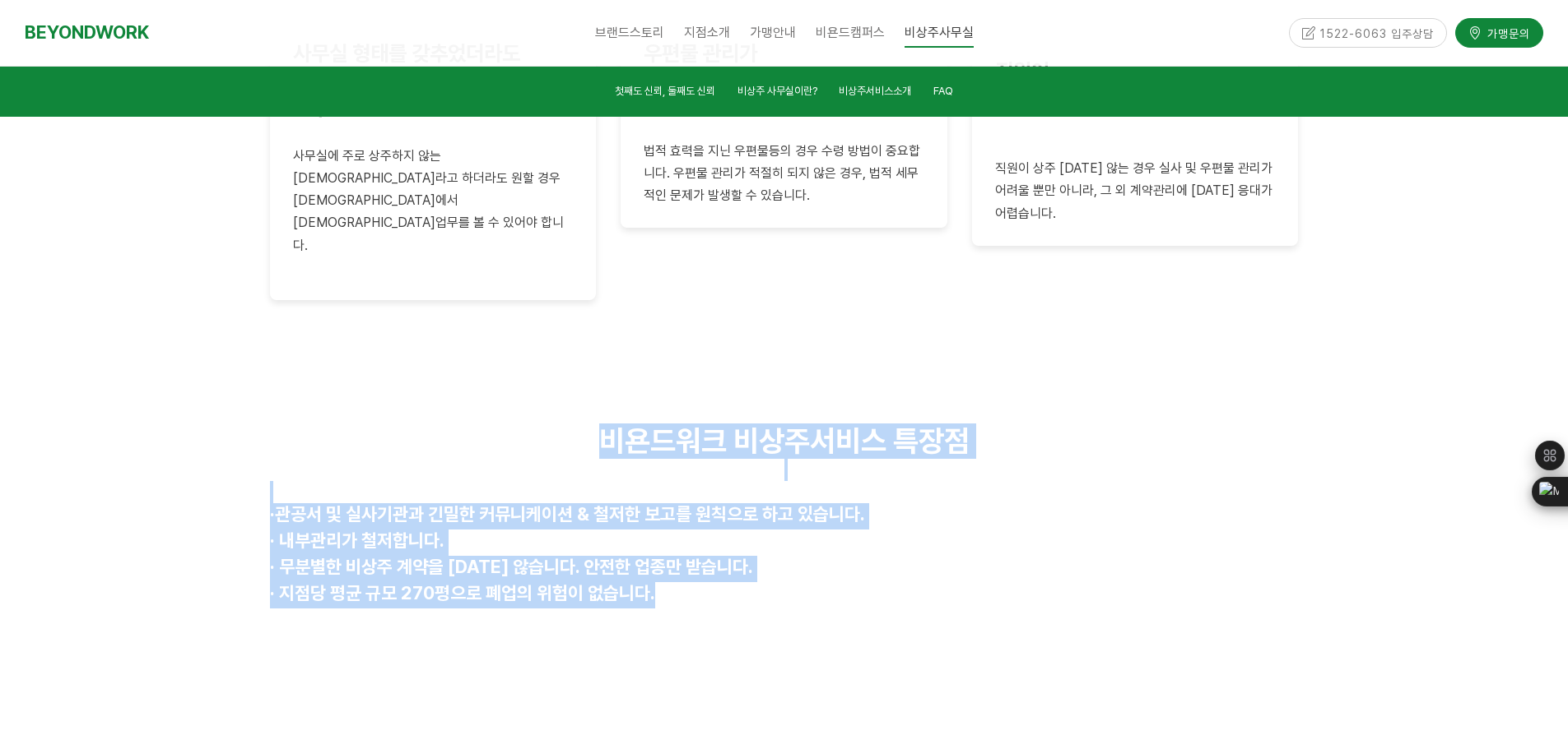
click at [575, 459] on p at bounding box center [784, 470] width 1029 height 22
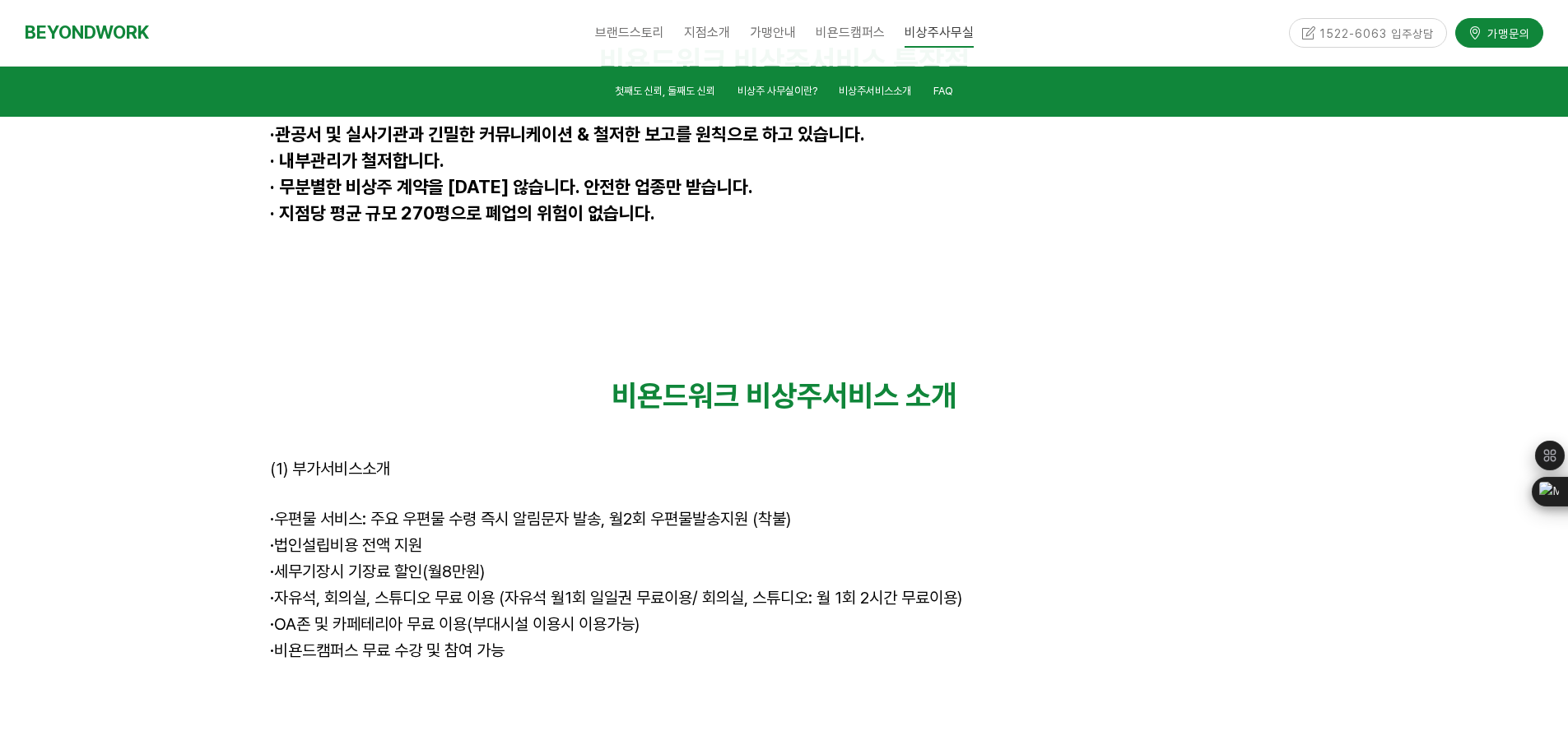
scroll to position [4524, 0]
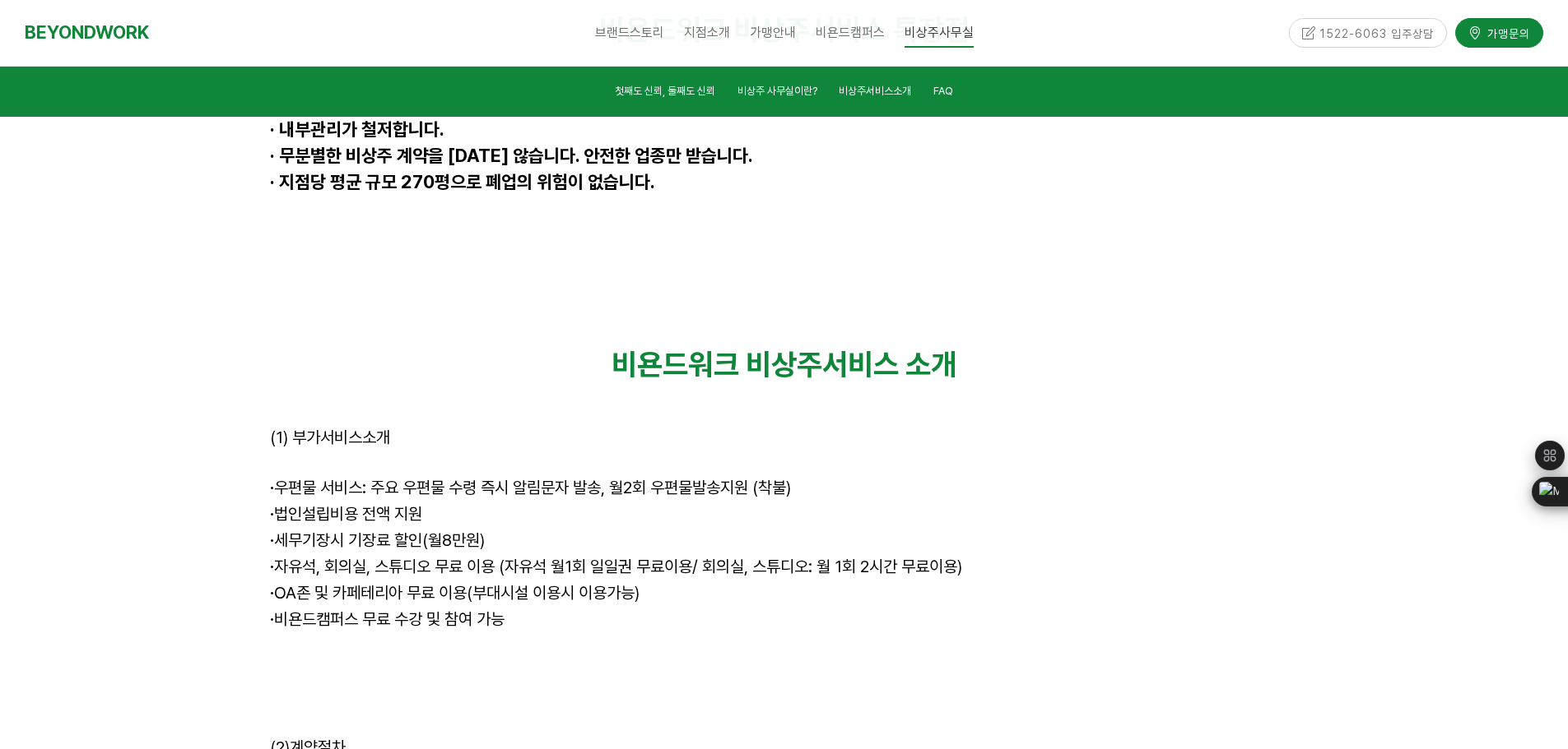
click at [634, 502] on p "· 법인설립비용 전액 지원" at bounding box center [784, 515] width 1029 height 26
drag, startPoint x: 519, startPoint y: 450, endPoint x: 266, endPoint y: 246, distance: 325.0
click at [266, 335] on div "비욘드워크 비상주서비스 소개 (1) 부가서비스소개 · 우편물 서비스: 주요 우편물 수령 즉시 알림문자 발송, 월2회 우편물발송지원 (착불) ·…" at bounding box center [784, 530] width 1054 height 391
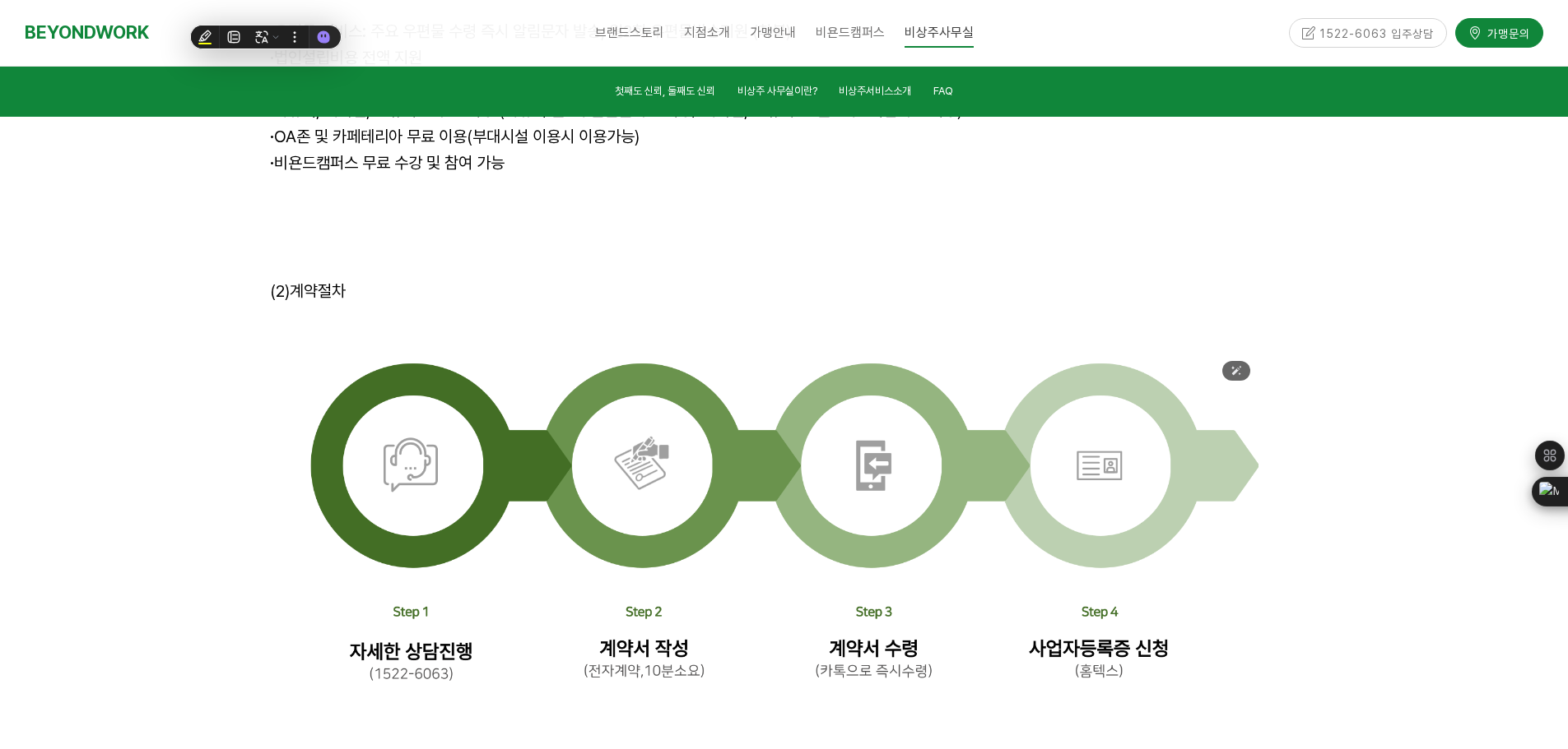
scroll to position [5264, 0]
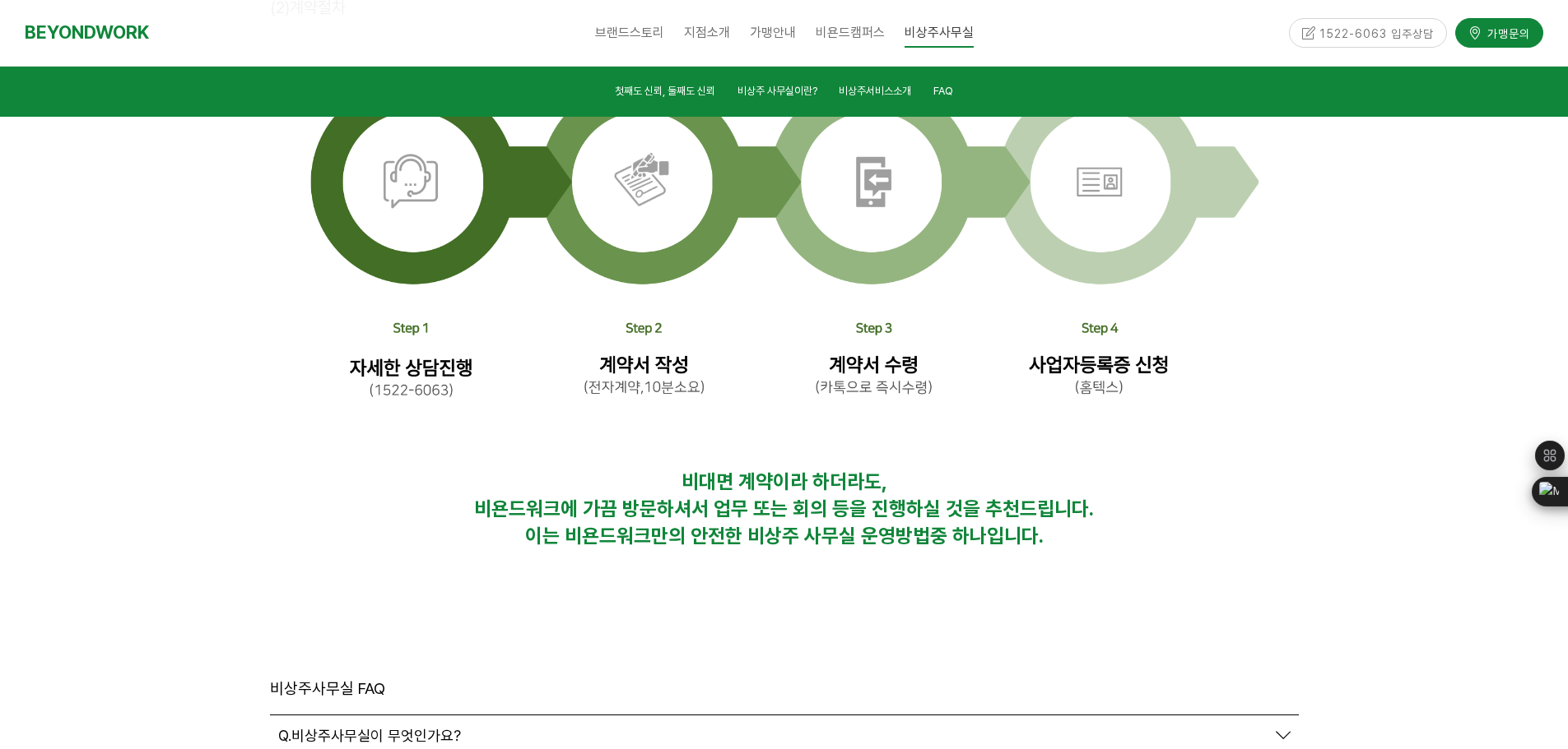
drag, startPoint x: 1046, startPoint y: 361, endPoint x: 643, endPoint y: 284, distance: 410.3
click at [643, 458] on div "비대면 계약이라 하더라도, 비욘드워크에 가끔 방문하셔서 업무 또는 회의 등을 진행하실 것을 추천드립니다. 이는 비욘드워크만의 안전한 비상주 사…" at bounding box center [784, 511] width 1054 height 106
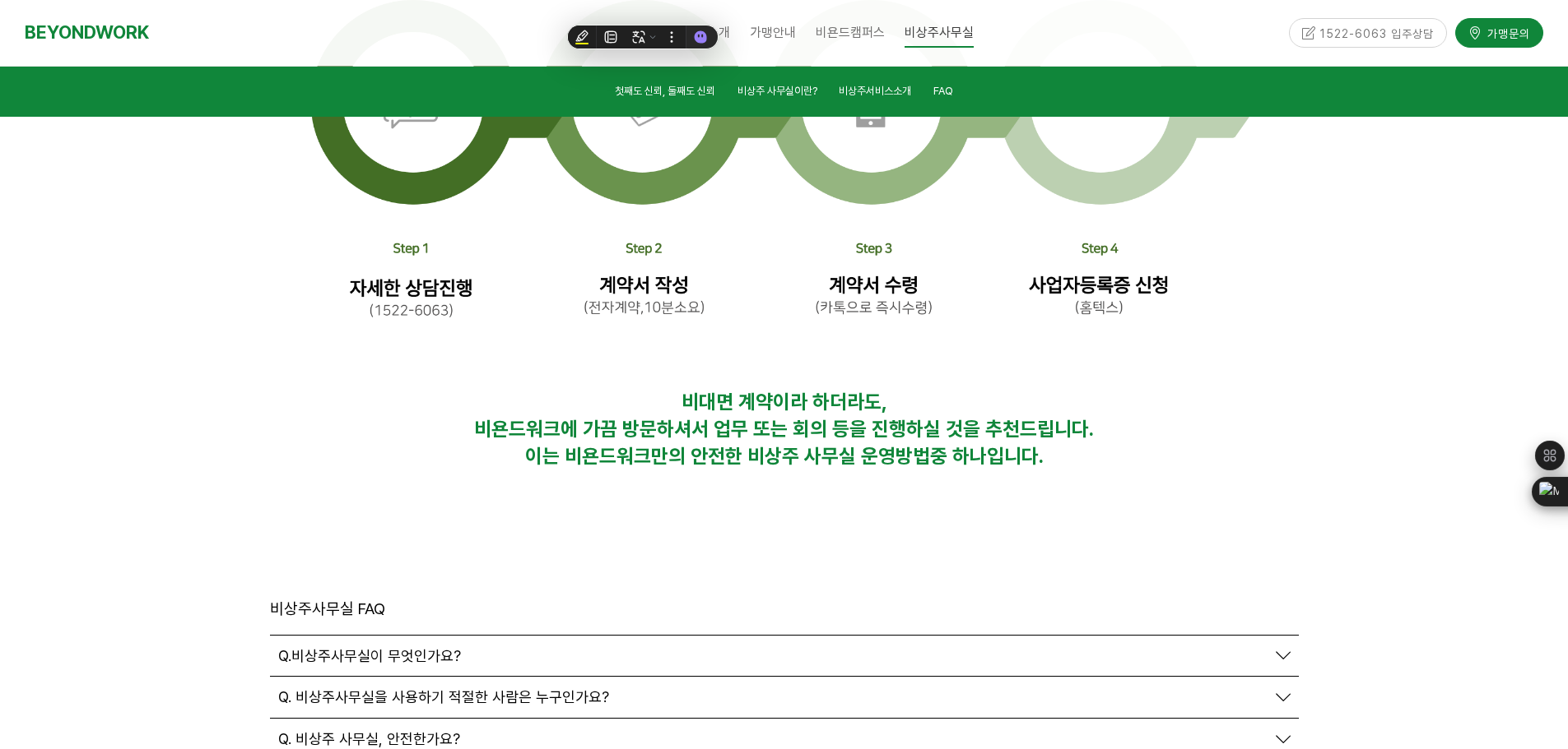
scroll to position [5510, 0]
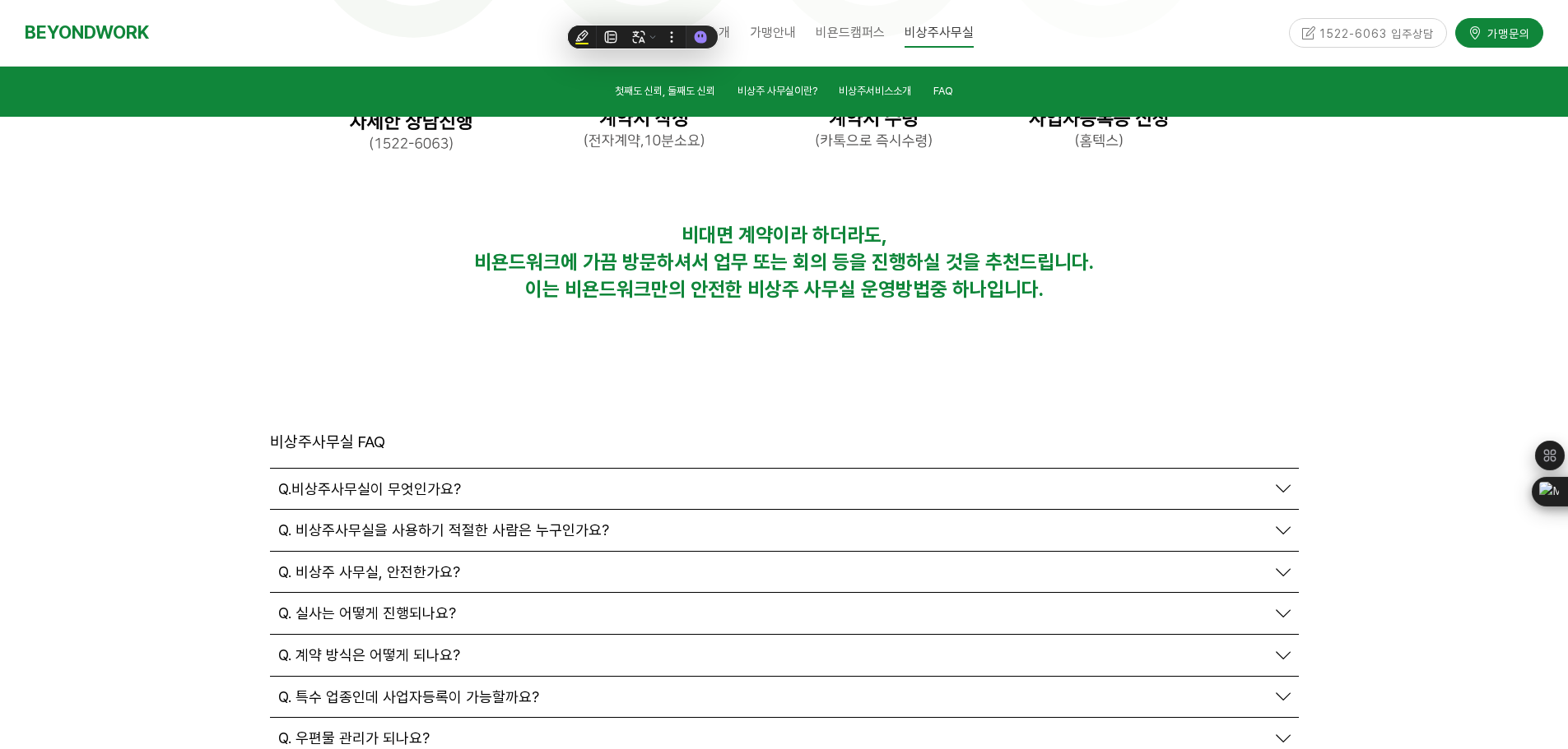
drag, startPoint x: 360, startPoint y: 305, endPoint x: 384, endPoint y: 307, distance: 24.1
click at [361, 480] on span "Q.비상주사무실이 무엇인가요?" at bounding box center [370, 489] width 183 height 18
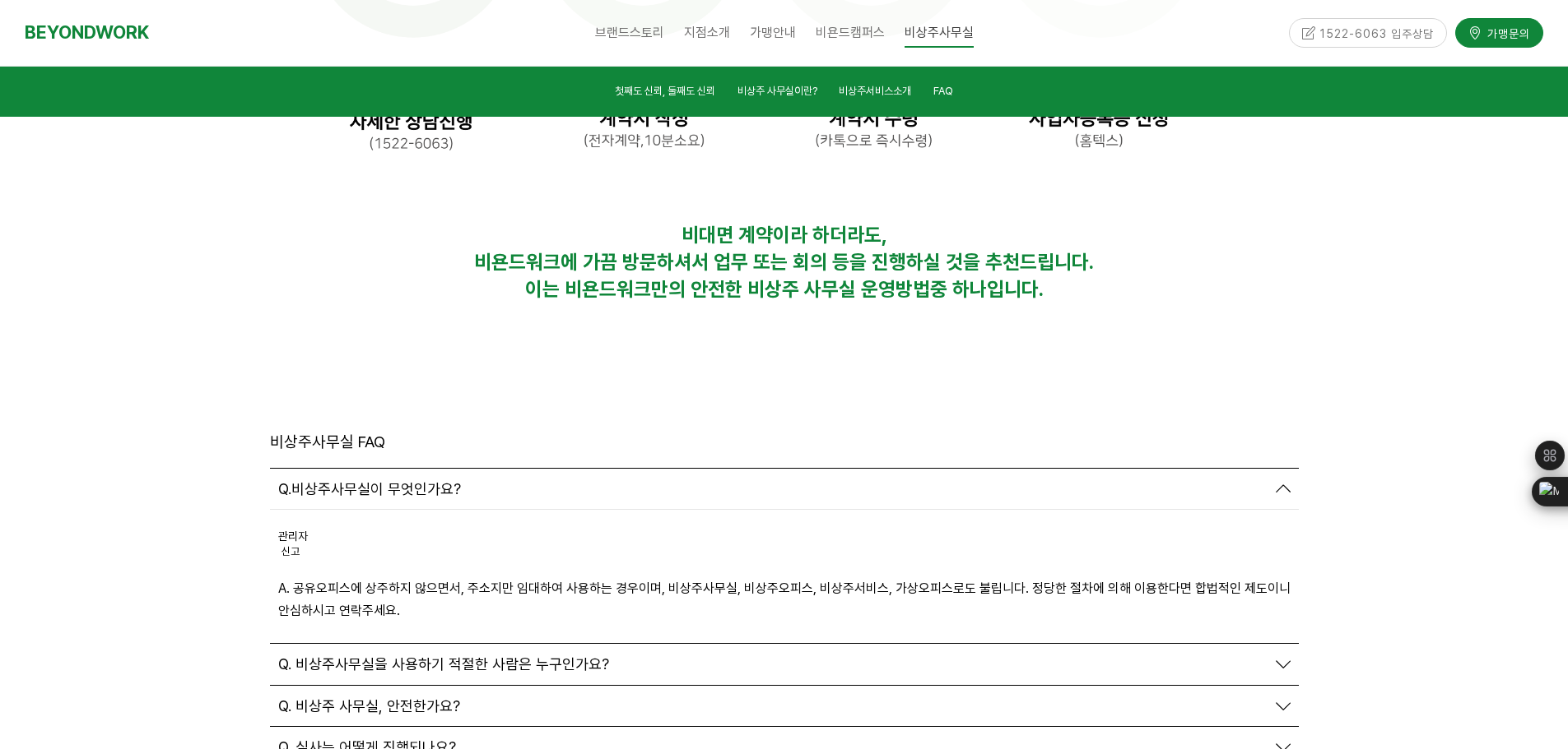
click at [452, 656] on span "Q. 비상주사무실을 사용하기 적절한 사람은 누구인가요?" at bounding box center [443, 665] width 331 height 18
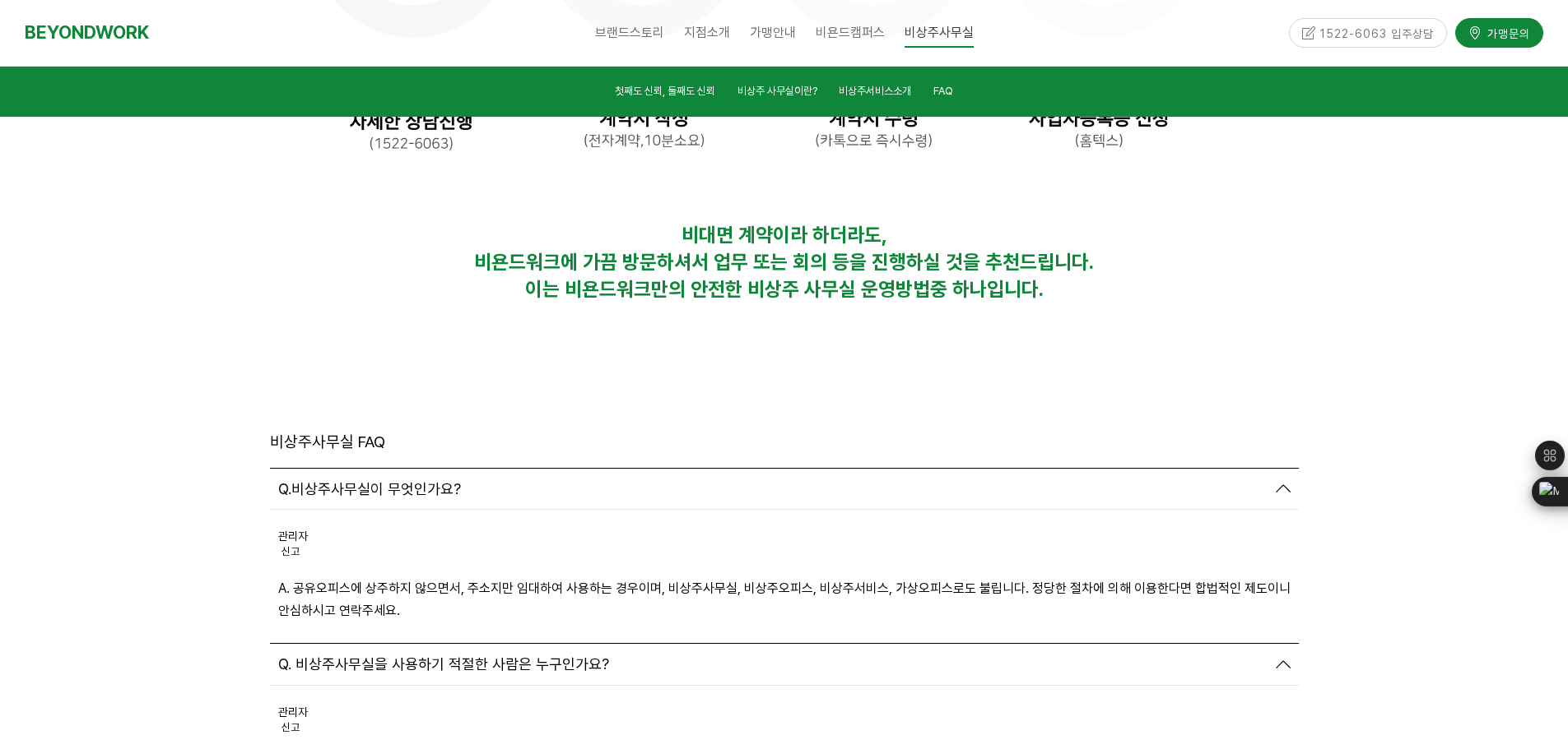
click at [452, 656] on span "Q. 비상주사무실을 사용하기 적절한 사람은 누구인가요?" at bounding box center [443, 665] width 331 height 18
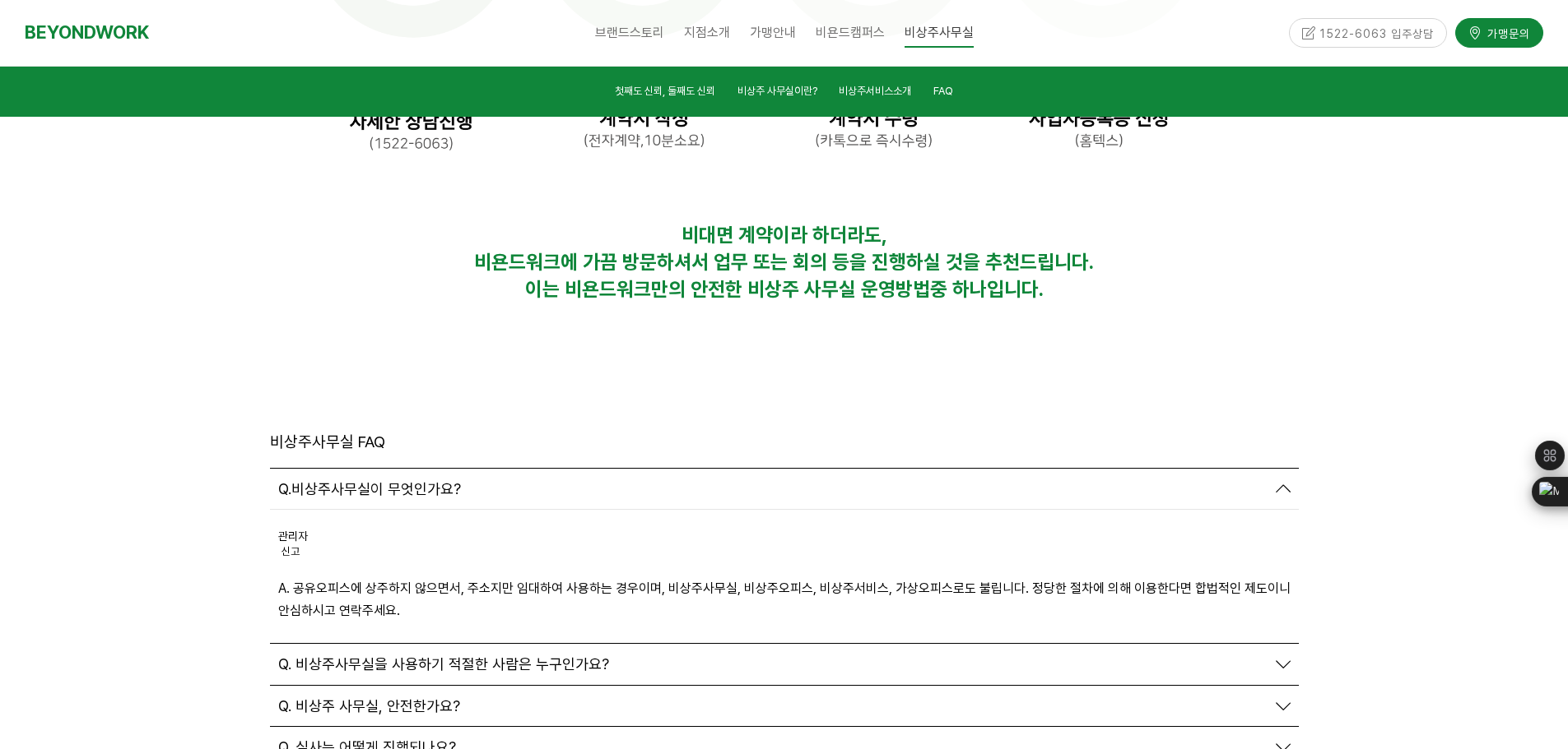
click at [452, 656] on span "Q. 비상주사무실을 사용하기 적절한 사람은 누구인가요?" at bounding box center [443, 665] width 331 height 18
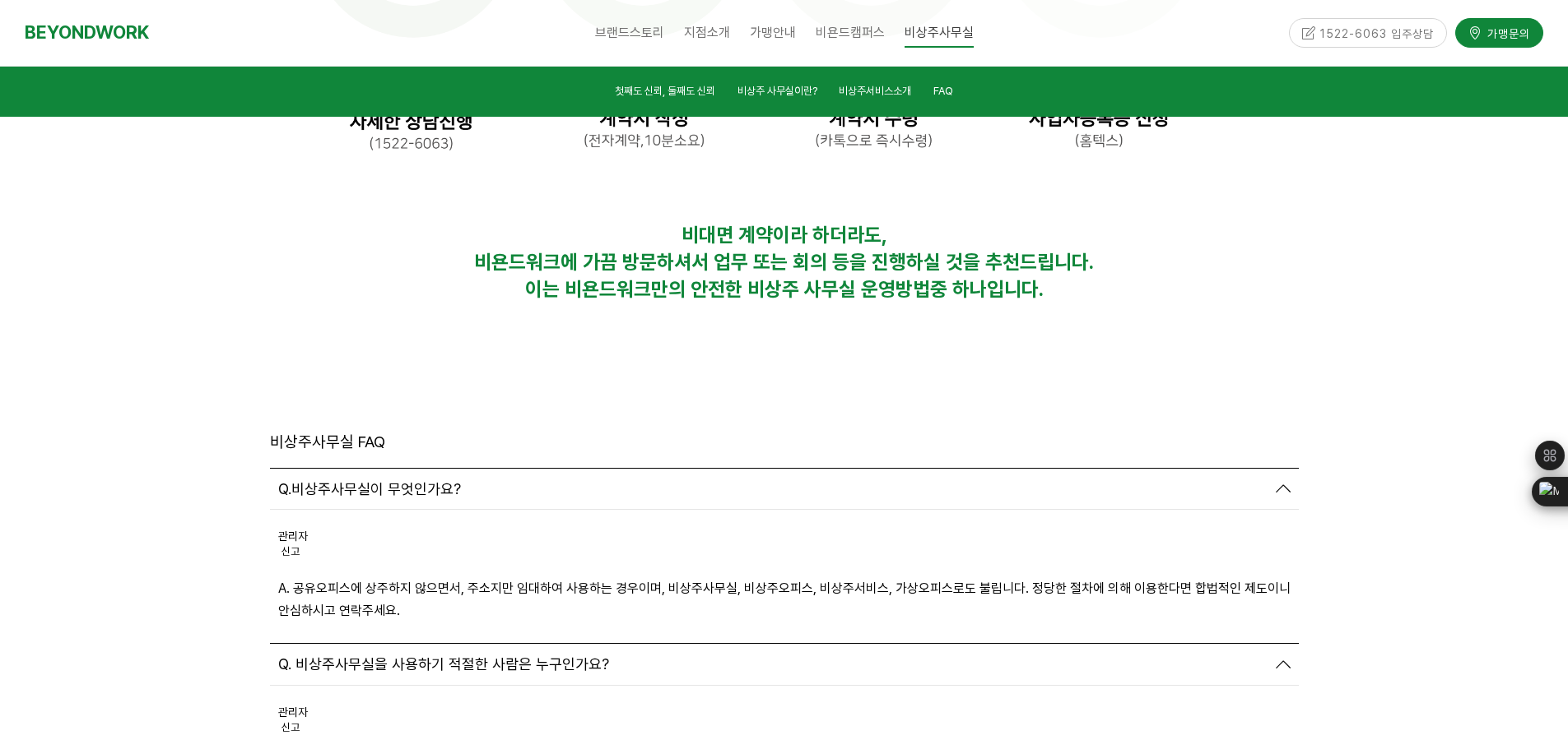
scroll to position [5840, 0]
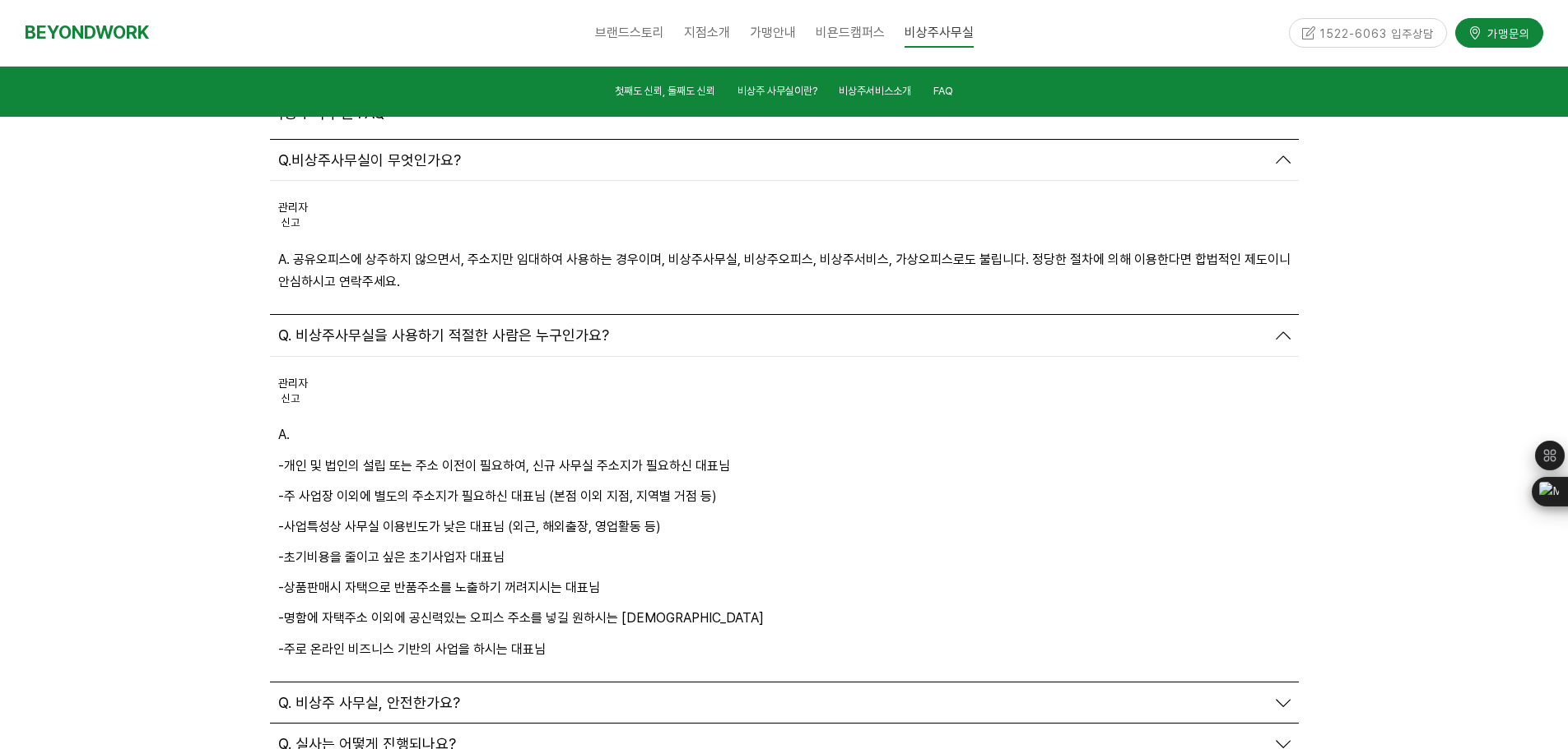
click at [372, 694] on span "Q. 비상주 사무실, 안전한가요?" at bounding box center [369, 703] width 182 height 18
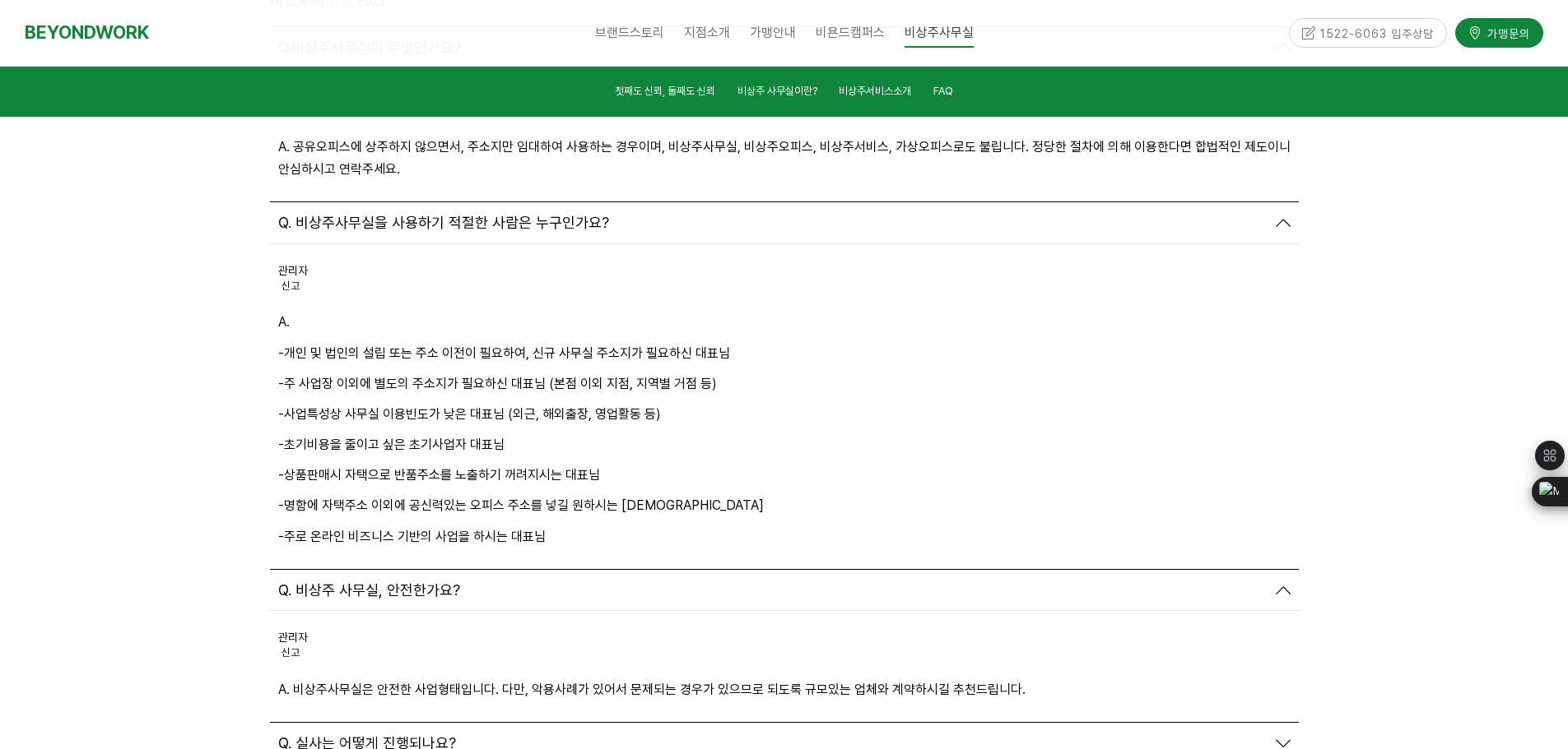
scroll to position [6086, 0]
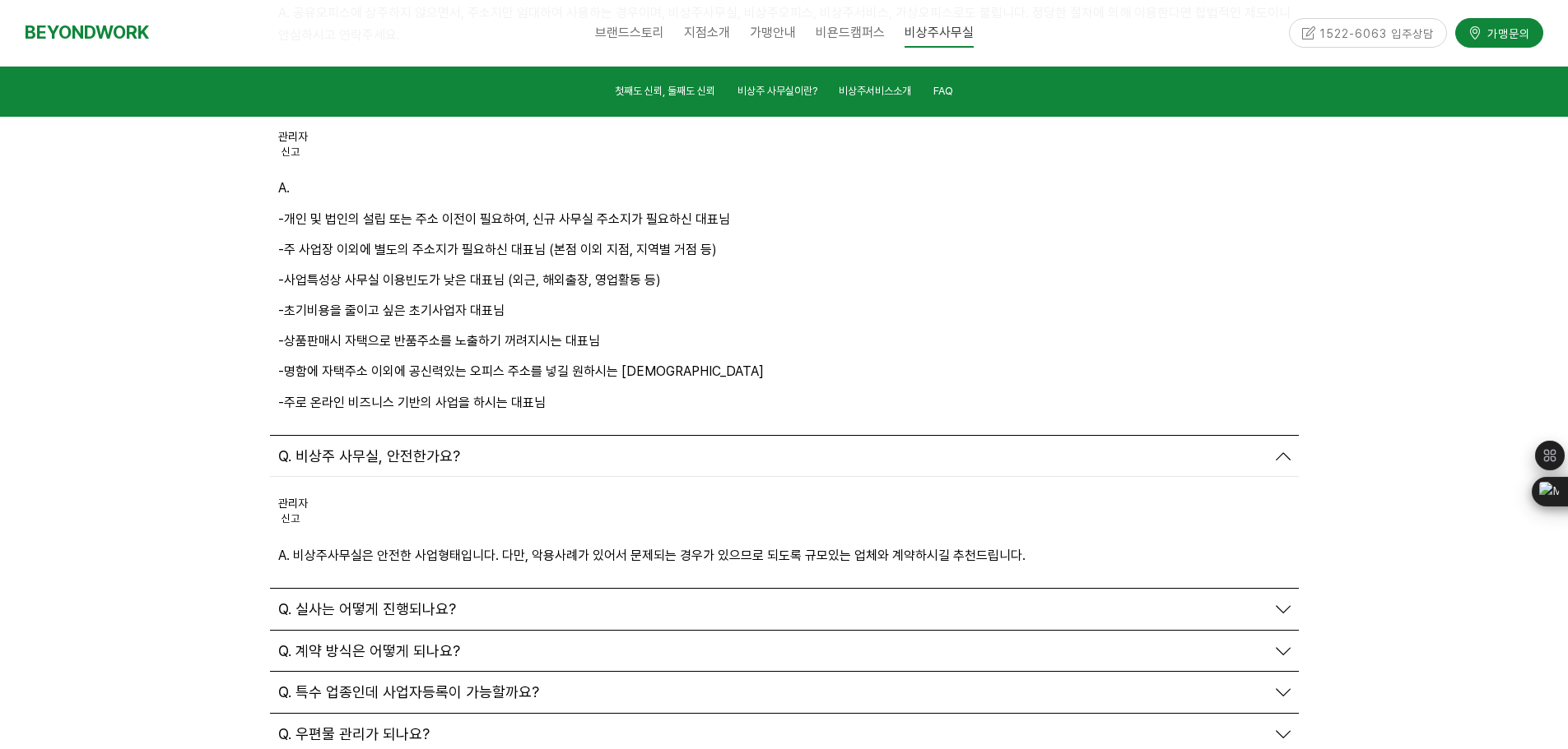
click at [392, 600] on span "Q. 실사는 어떻게 진행되나요?" at bounding box center [367, 609] width 178 height 18
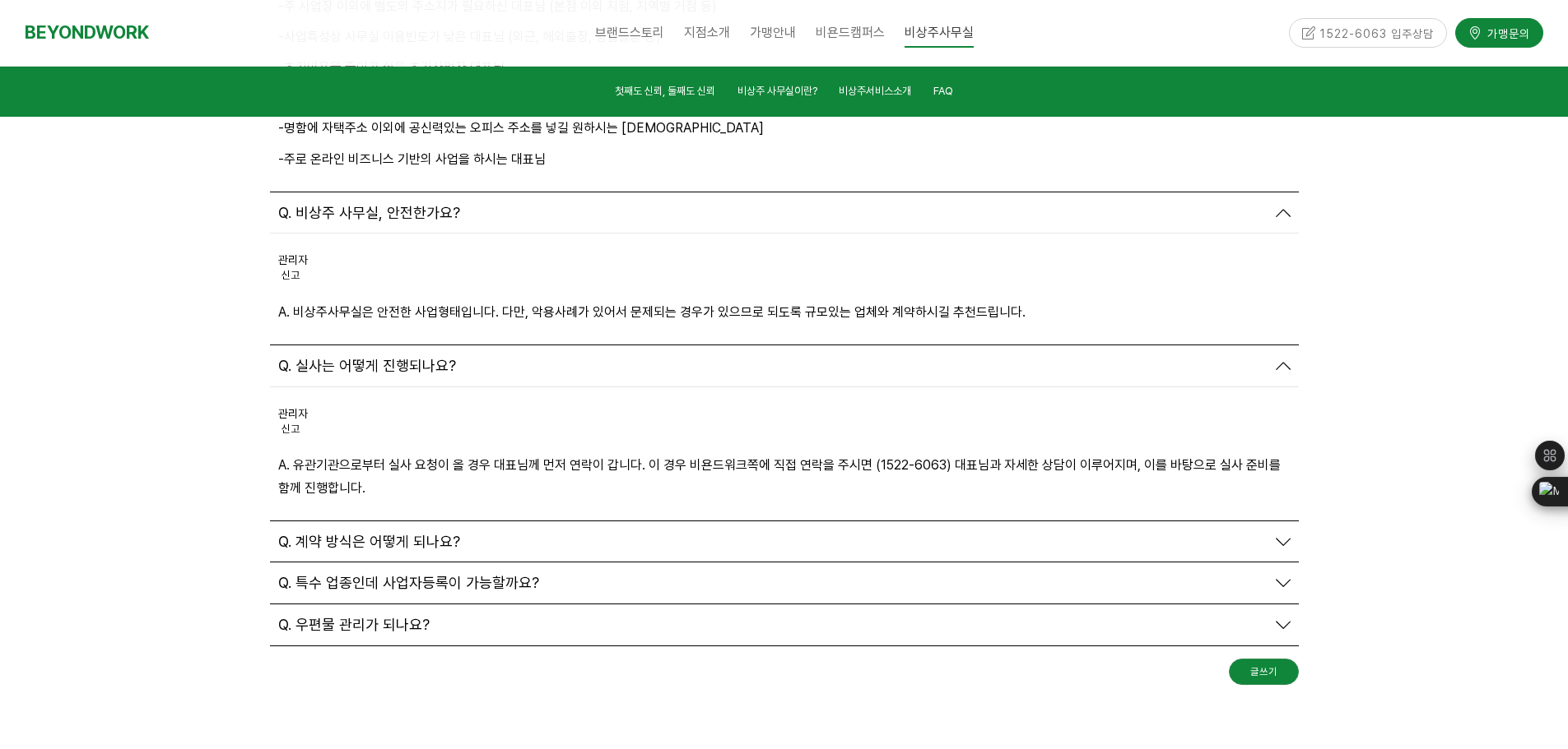
scroll to position [6333, 0]
click at [405, 529] on span "Q. 계약 방식은 어떻게 되나요?" at bounding box center [369, 538] width 182 height 18
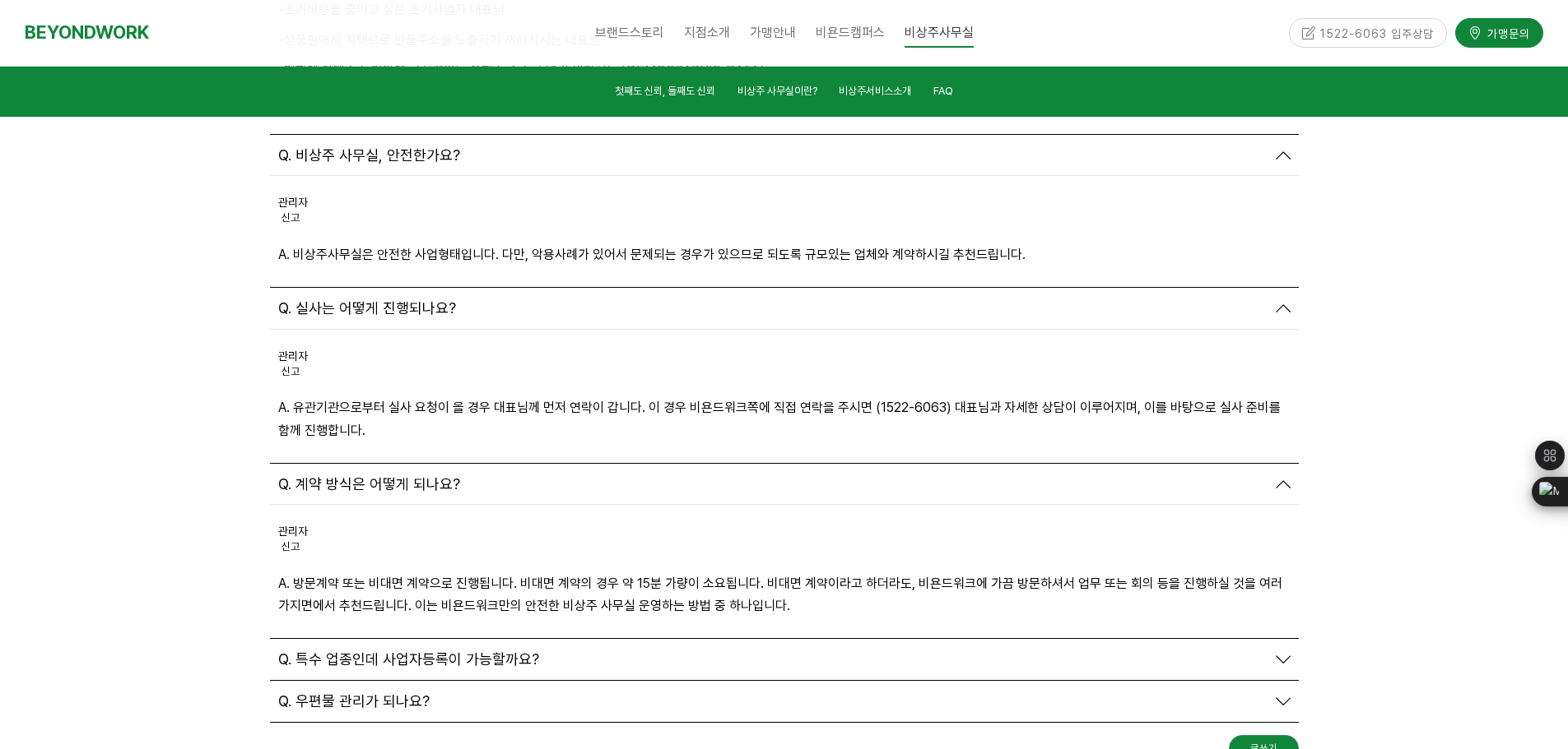
scroll to position [6415, 0]
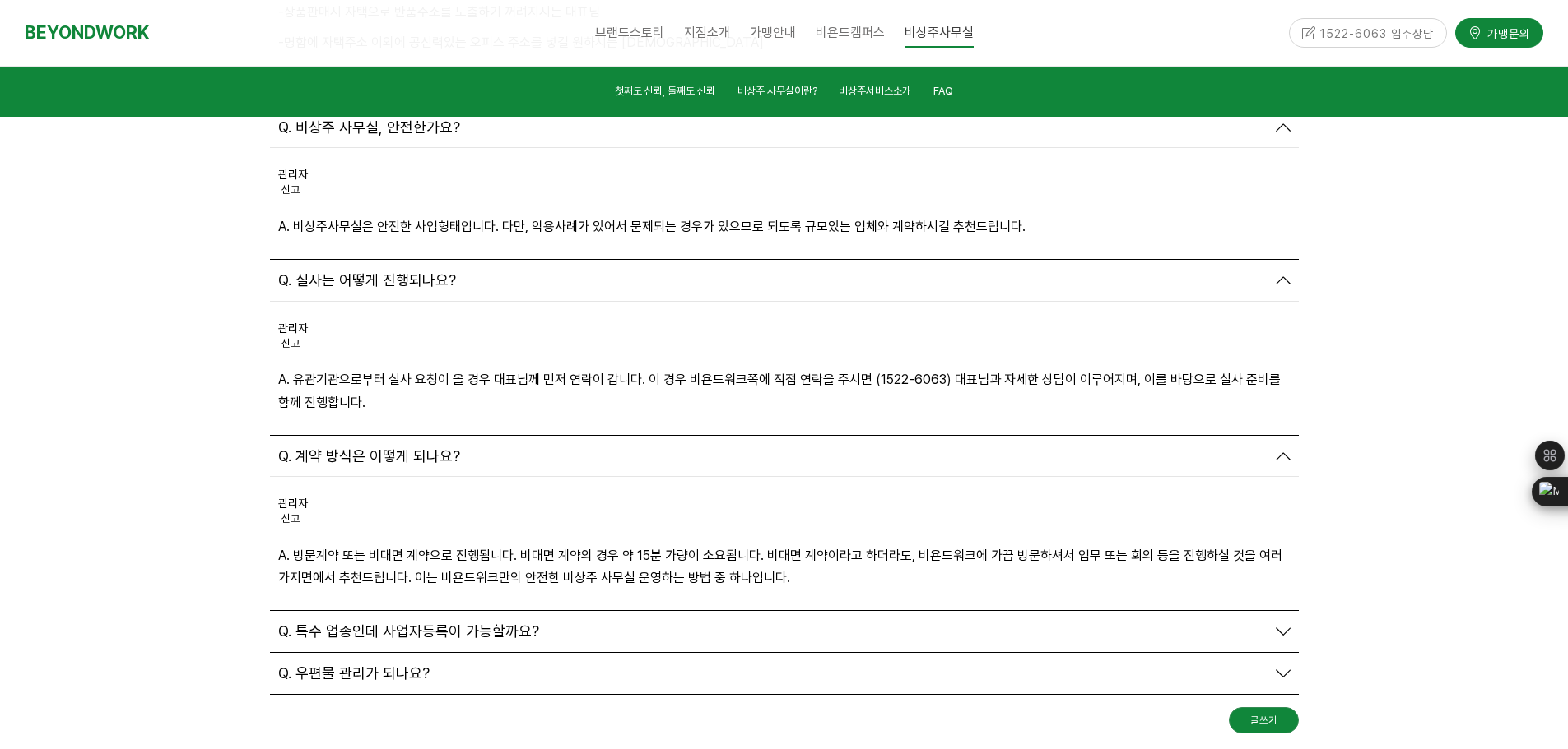
click at [457, 623] on span "Q. 특수 업종인데 사업자등록이 가능할까요?" at bounding box center [408, 631] width 261 height 18
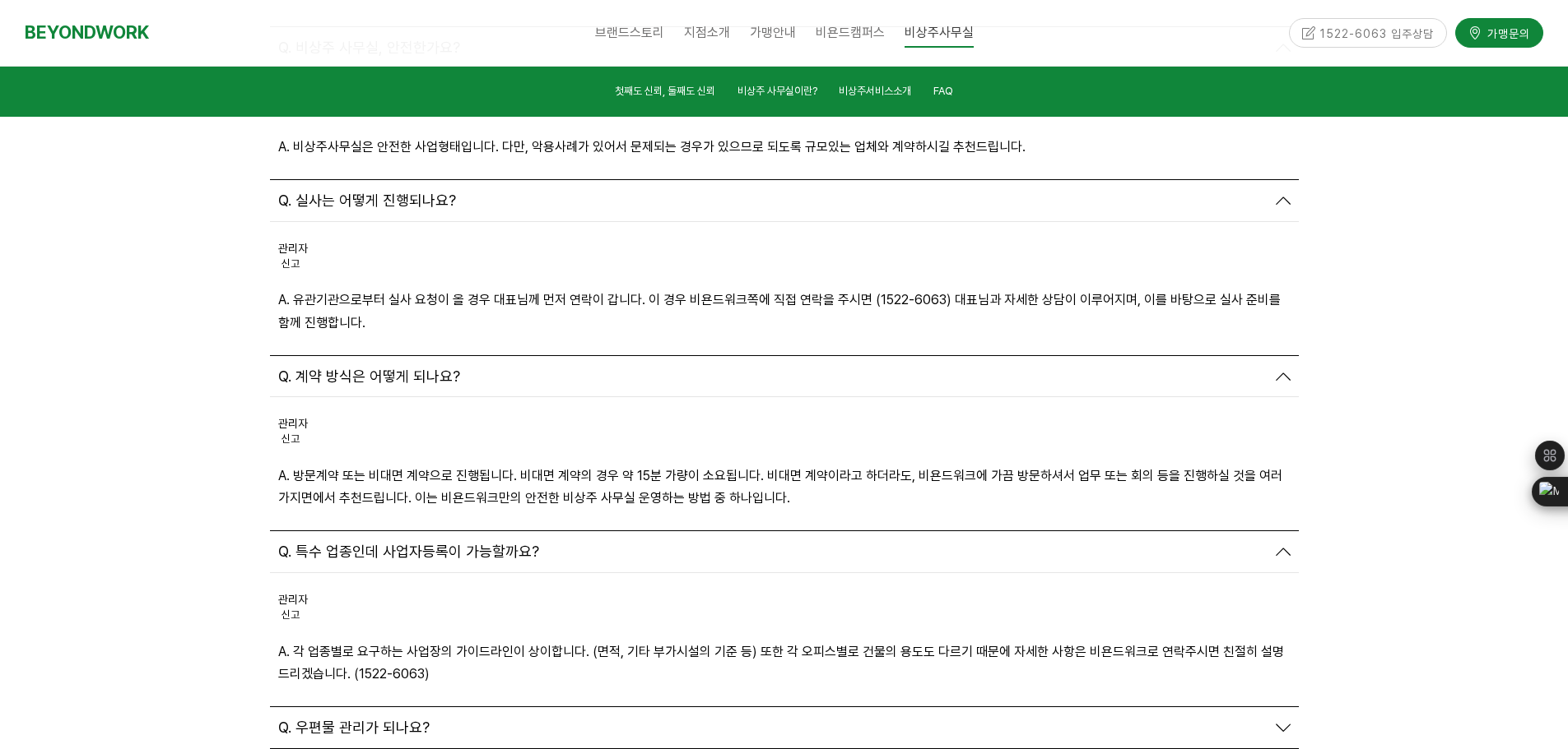
scroll to position [6662, 0]
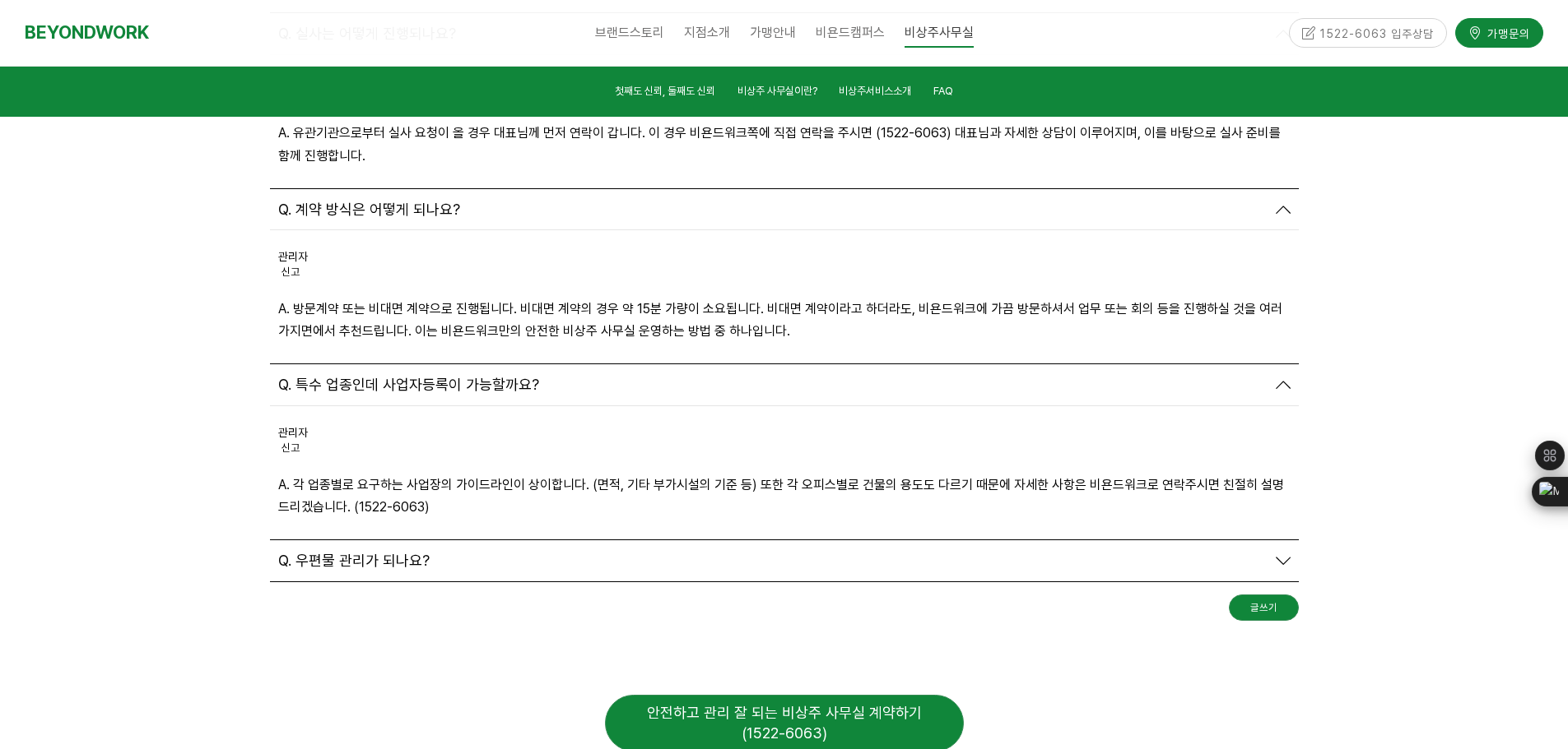
click at [356, 552] on span "Q. 우편물 관리가 되나요?" at bounding box center [354, 561] width 152 height 18
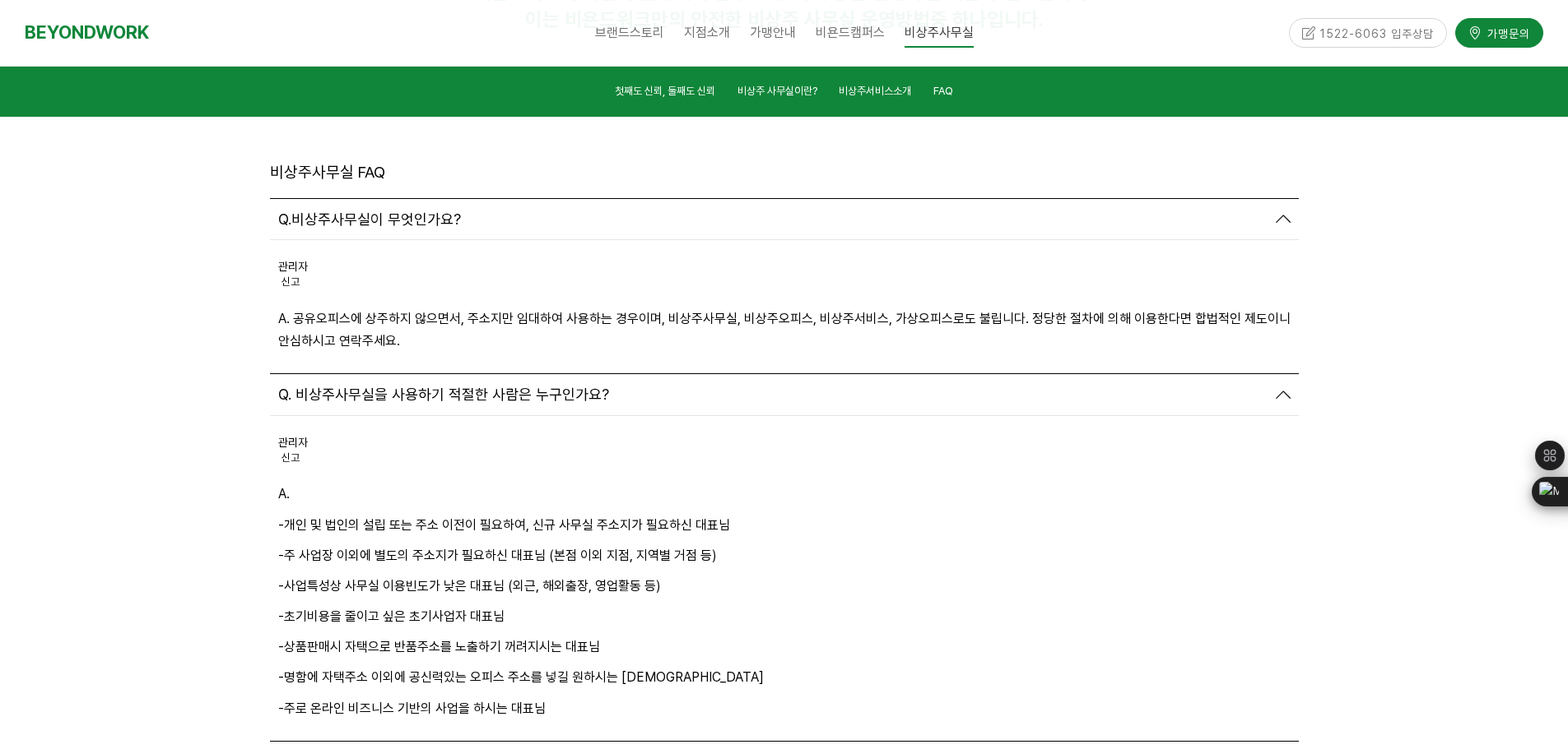
scroll to position [5757, 0]
